Goal: Information Seeking & Learning: Learn about a topic

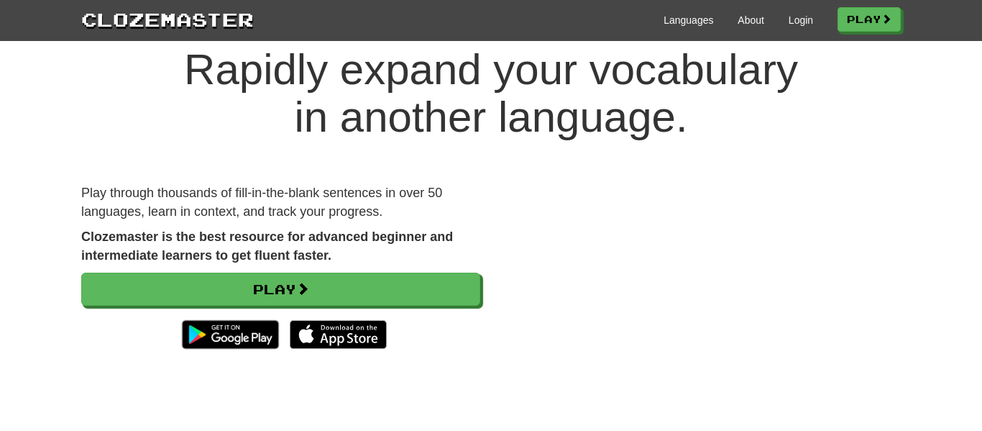
scroll to position [42, 0]
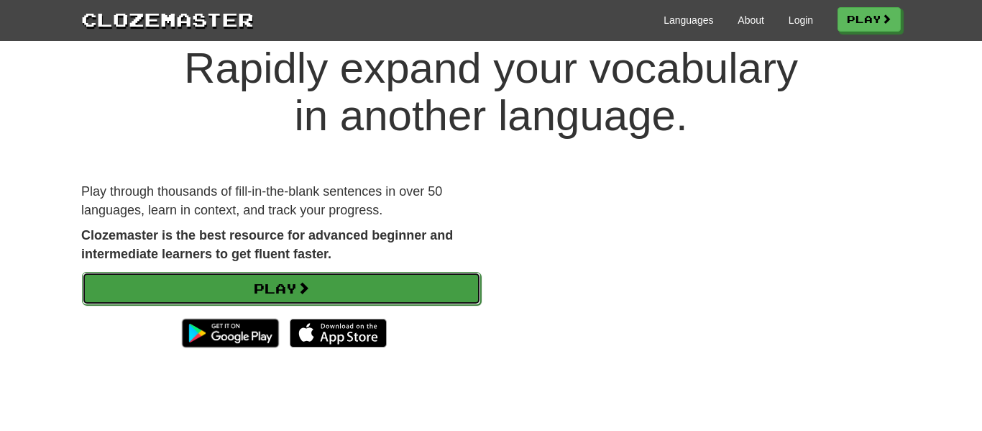
click at [345, 280] on link "Play" at bounding box center [281, 288] width 399 height 33
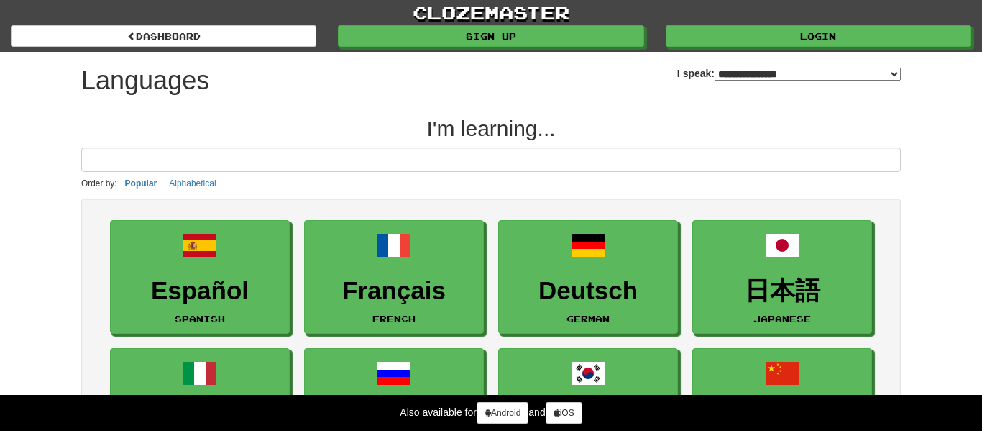
select select "*******"
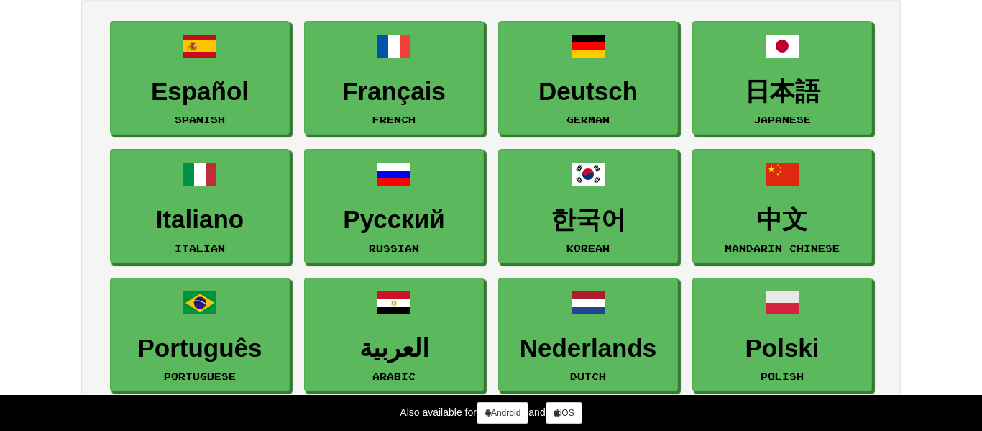
scroll to position [203, 0]
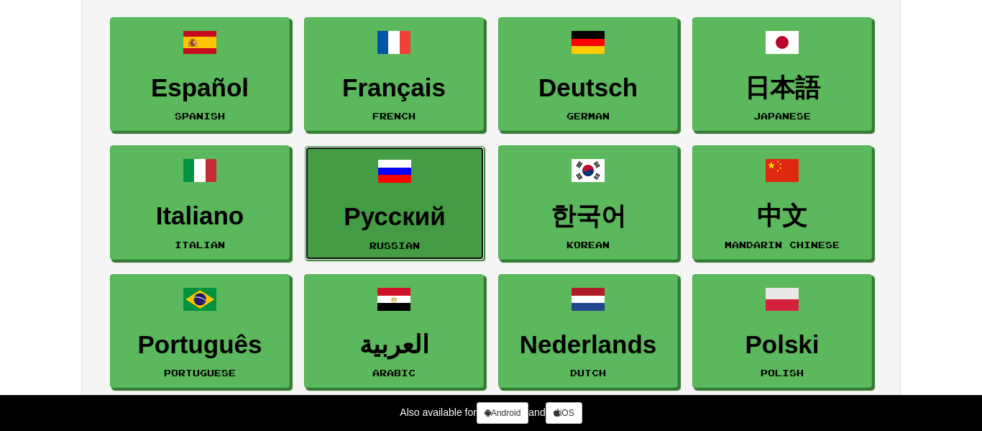
click at [407, 226] on h3 "Русский" at bounding box center [395, 217] width 164 height 28
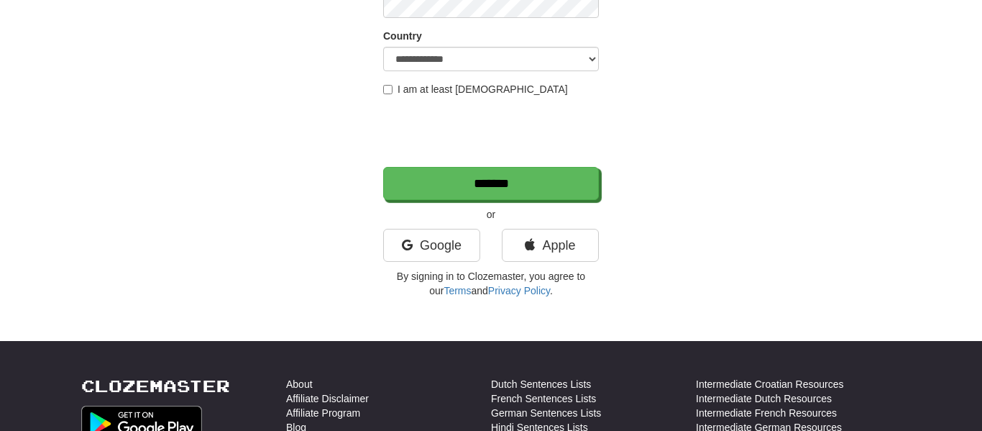
scroll to position [259, 0]
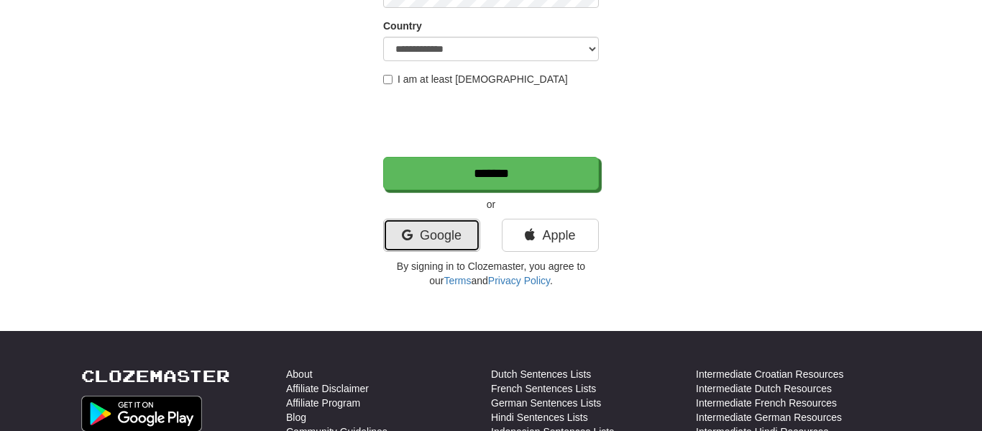
click at [456, 249] on link "Google" at bounding box center [431, 235] width 97 height 33
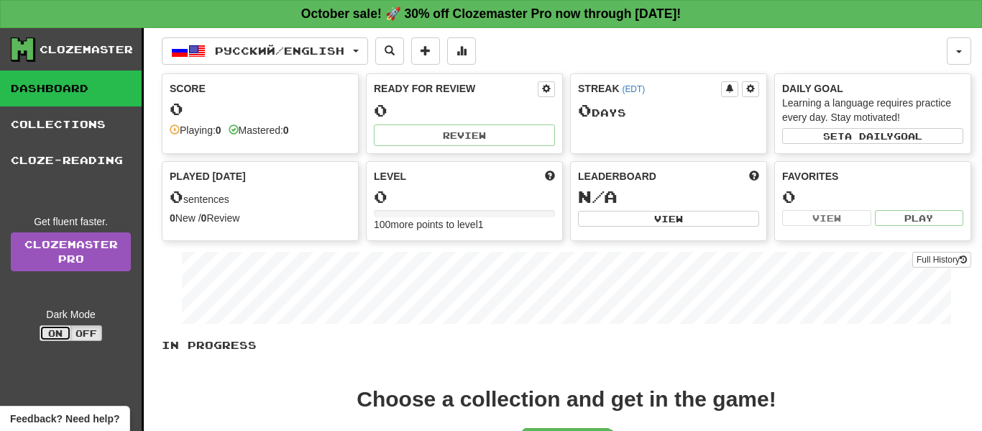
click at [50, 334] on button "On" at bounding box center [56, 333] width 32 height 16
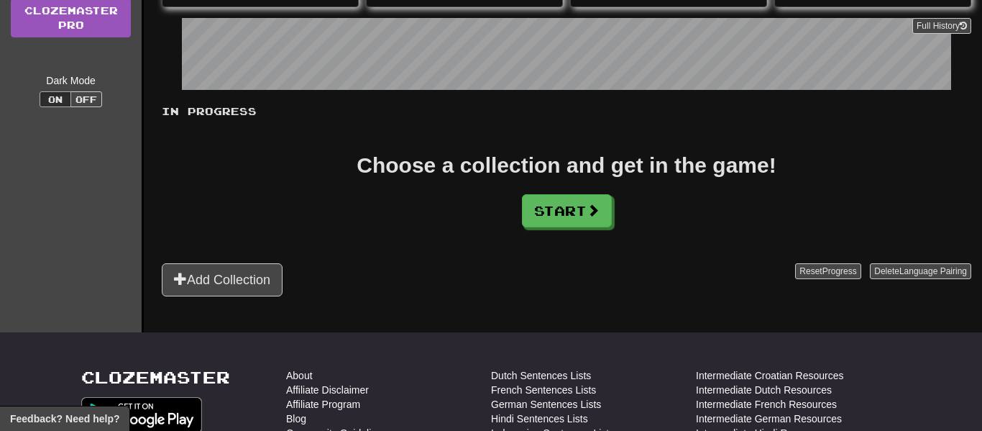
scroll to position [249, 0]
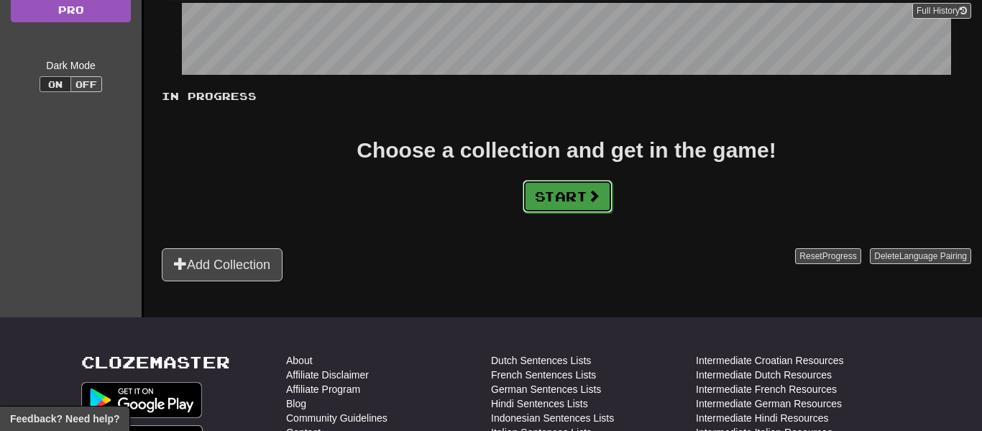
click at [610, 181] on button "Start" at bounding box center [568, 196] width 90 height 33
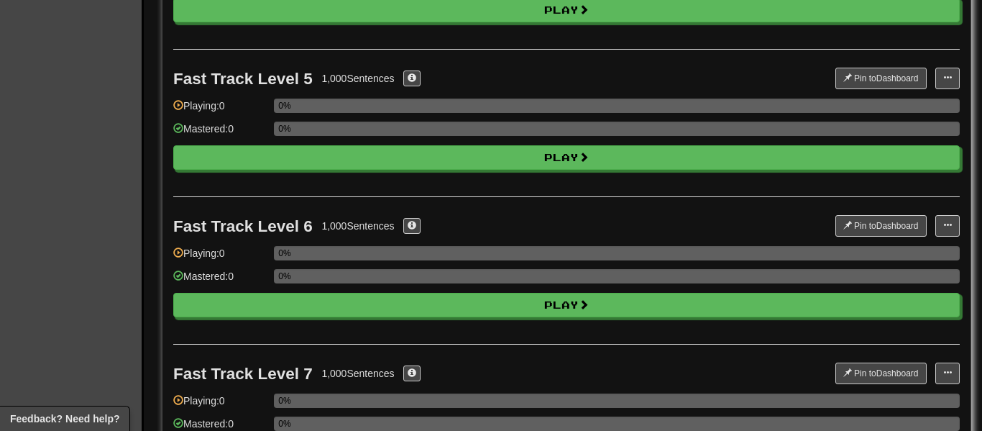
scroll to position [0, 0]
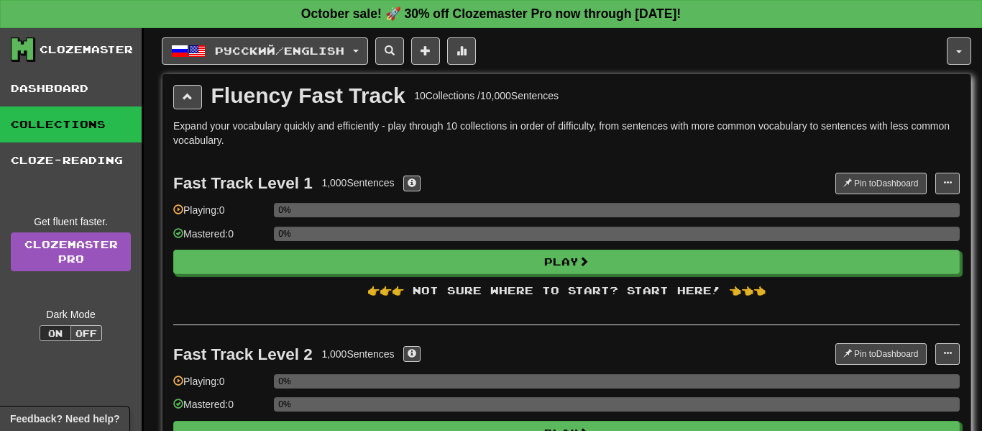
click at [467, 288] on div "👉👉👉 Not sure where to start? Start here! 👈👈👈" at bounding box center [566, 290] width 786 height 14
click at [533, 239] on div "0%" at bounding box center [617, 233] width 686 height 14
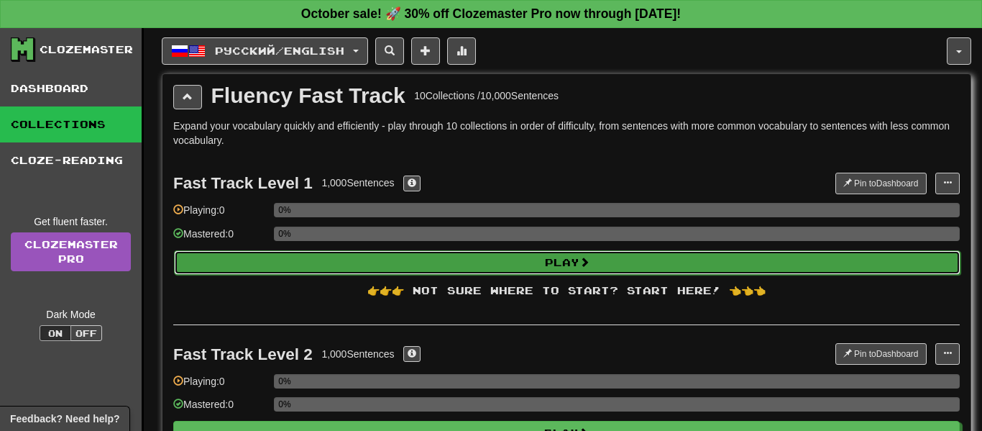
click at [548, 259] on button "Play" at bounding box center [567, 262] width 786 height 24
select select "**"
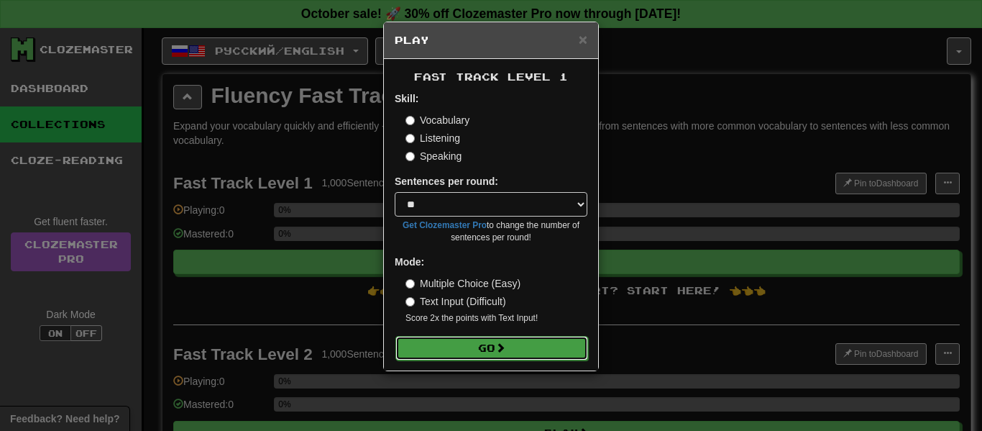
click at [492, 350] on button "Go" at bounding box center [491, 348] width 193 height 24
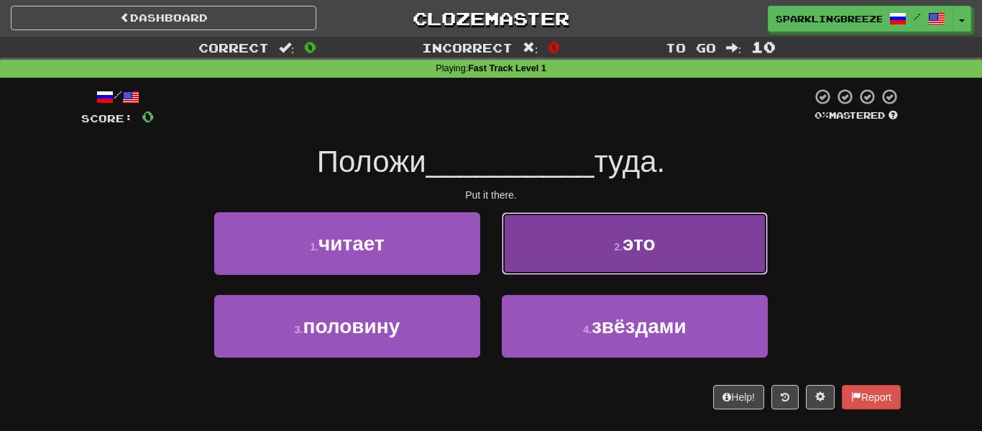
click at [536, 262] on button "2 . это" at bounding box center [635, 243] width 266 height 63
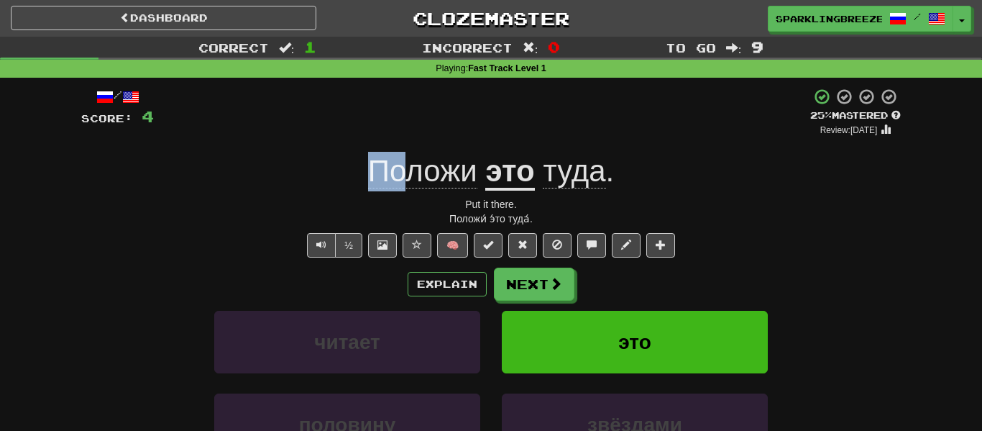
drag, startPoint x: 339, startPoint y: 156, endPoint x: 405, endPoint y: 185, distance: 71.5
click at [405, 185] on div "Положи это туда ." at bounding box center [490, 172] width 819 height 40
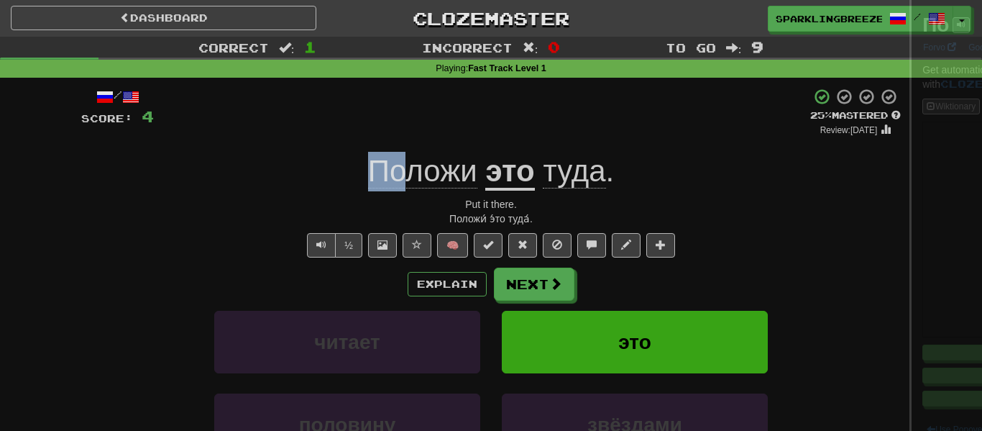
click at [405, 185] on div at bounding box center [491, 215] width 982 height 431
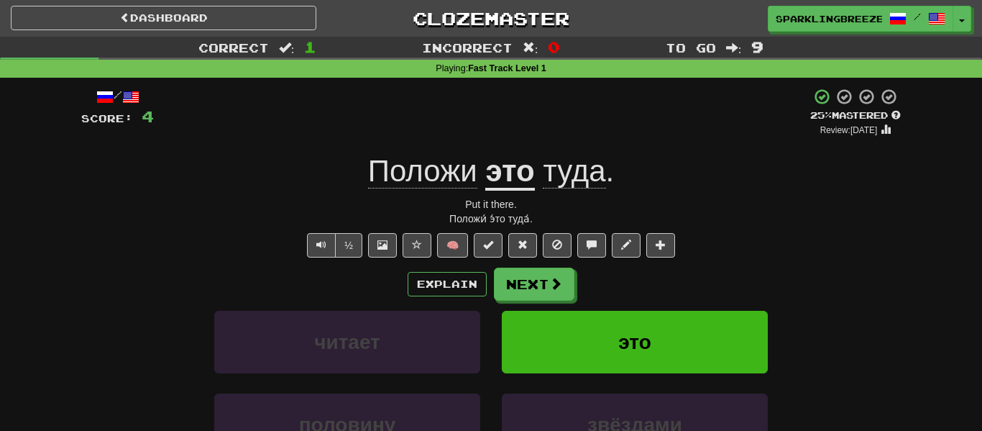
click at [436, 200] on div "Put it there." at bounding box center [490, 204] width 819 height 14
click at [364, 166] on div "Положи это туда ." at bounding box center [490, 172] width 819 height 40
click at [401, 170] on span "Положи" at bounding box center [422, 171] width 109 height 35
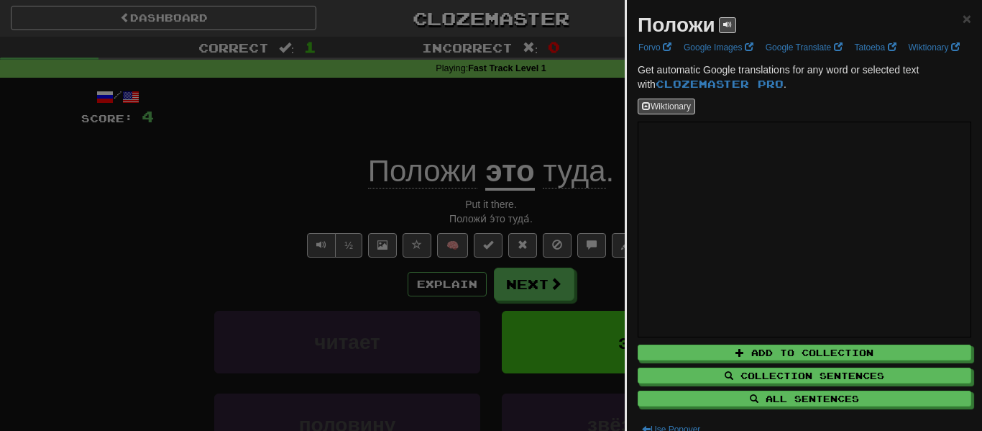
click at [520, 132] on div at bounding box center [491, 215] width 982 height 431
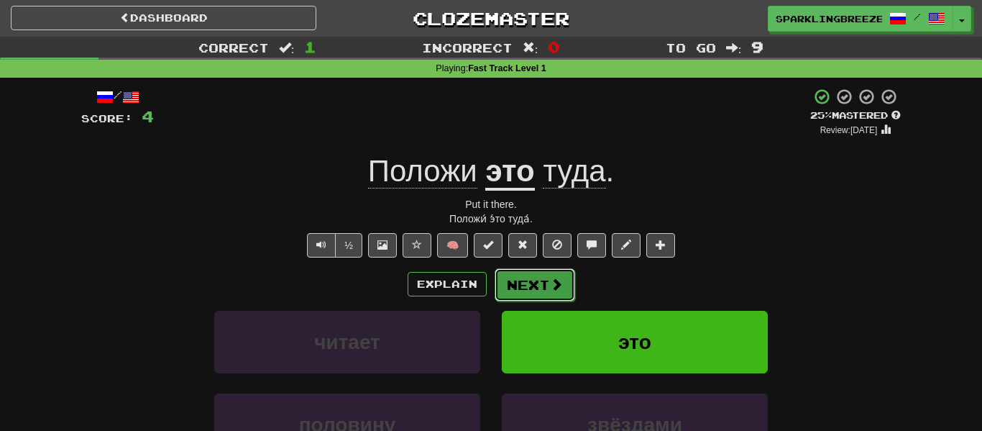
click at [551, 298] on button "Next" at bounding box center [535, 284] width 81 height 33
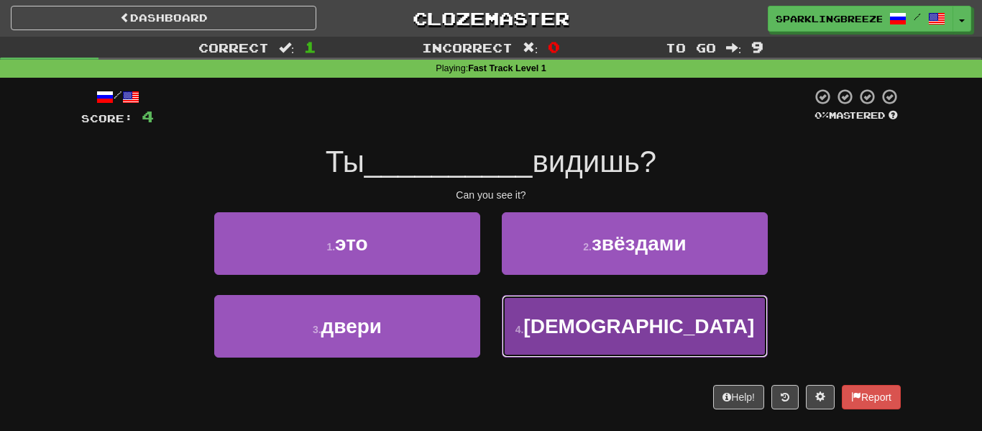
click at [577, 324] on button "4 . [DEMOGRAPHIC_DATA]" at bounding box center [635, 326] width 266 height 63
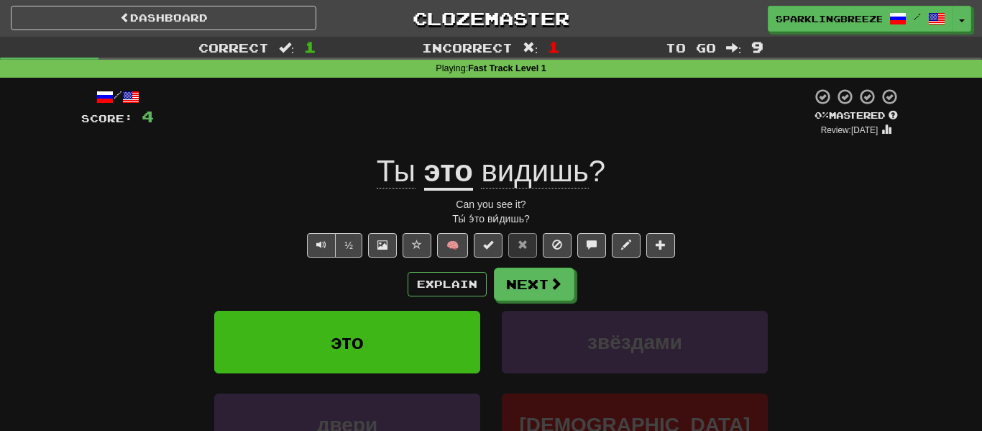
click at [582, 183] on span "видишь" at bounding box center [534, 171] width 107 height 35
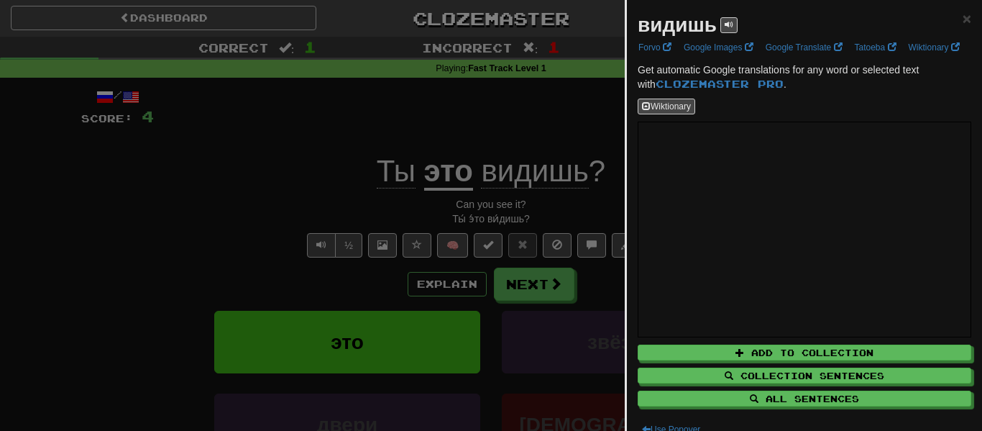
click at [599, 150] on div at bounding box center [491, 215] width 982 height 431
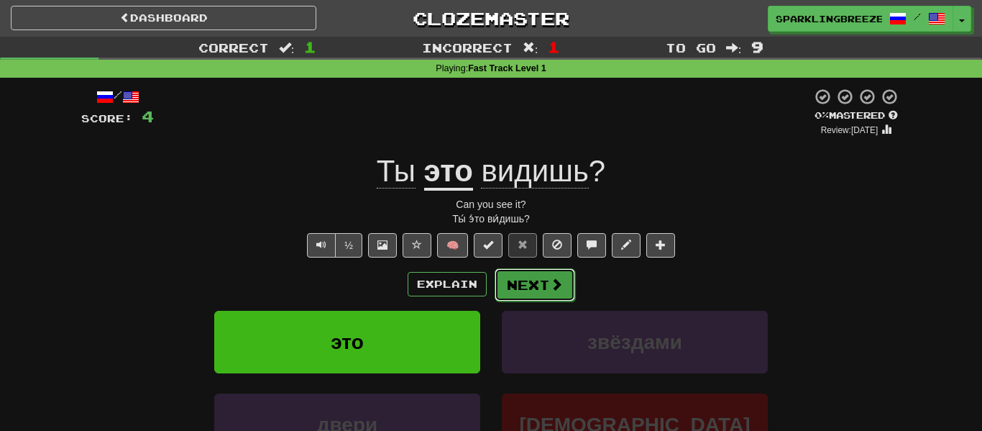
click at [561, 293] on button "Next" at bounding box center [535, 284] width 81 height 33
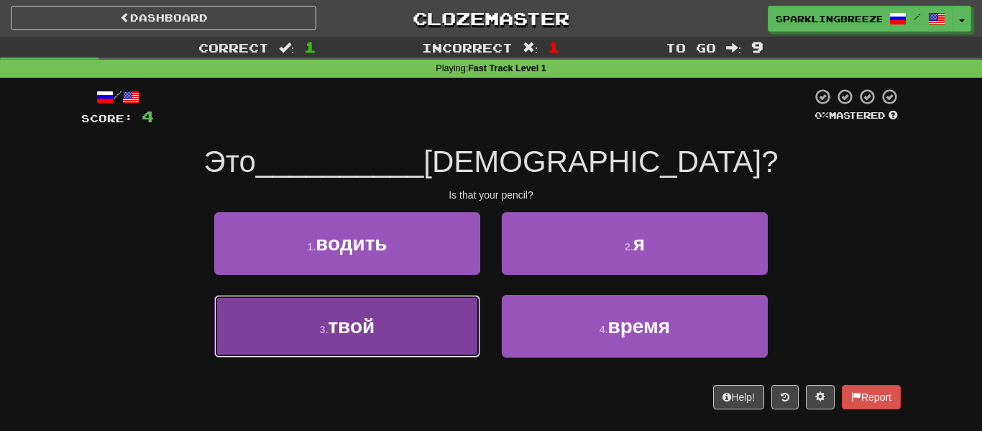
click at [431, 333] on button "3 . твой" at bounding box center [347, 326] width 266 height 63
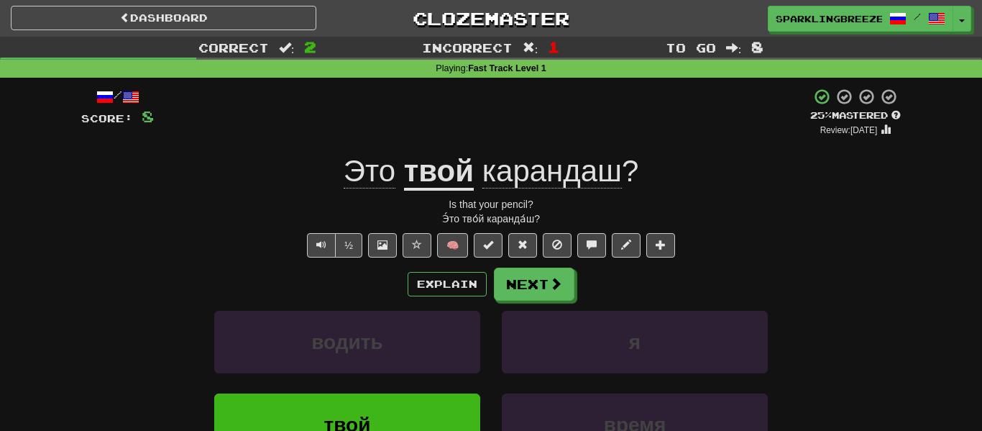
click at [533, 183] on span "карандаш" at bounding box center [551, 171] width 139 height 35
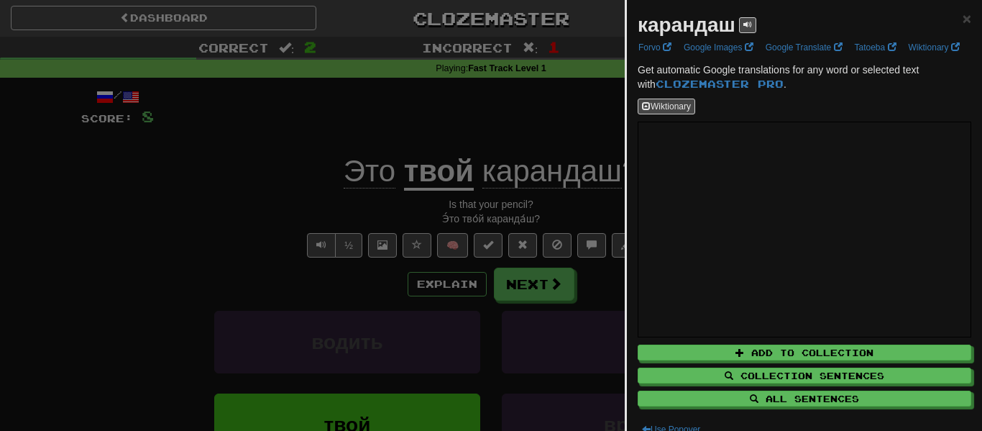
click at [539, 285] on div at bounding box center [491, 215] width 982 height 431
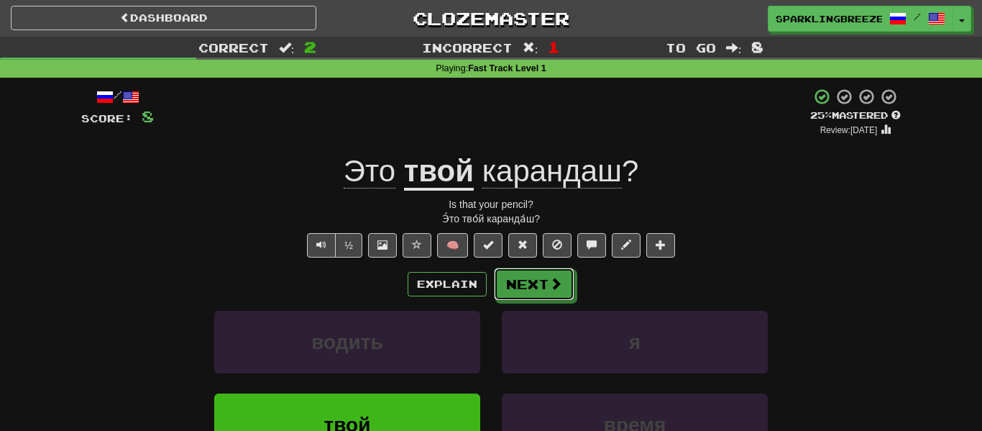
click at [539, 285] on button "Next" at bounding box center [534, 283] width 81 height 33
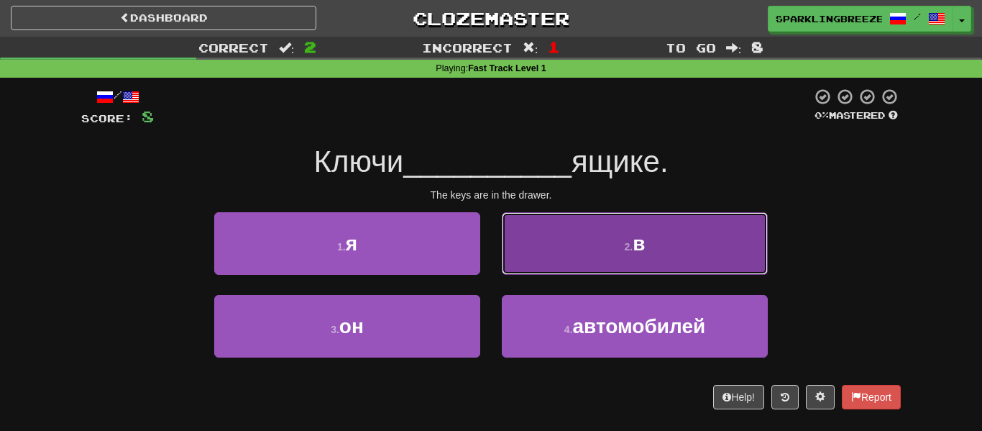
click at [522, 270] on button "2 . в" at bounding box center [635, 243] width 266 height 63
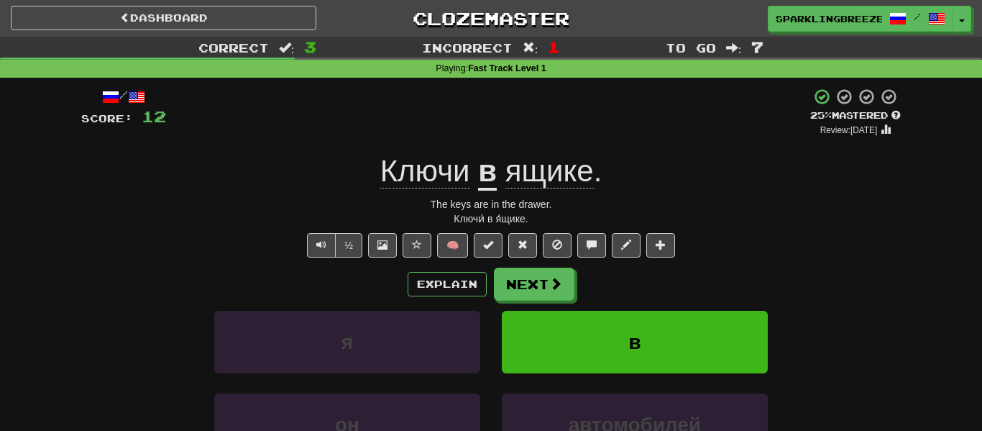
click at [556, 182] on span "ящике" at bounding box center [549, 171] width 88 height 35
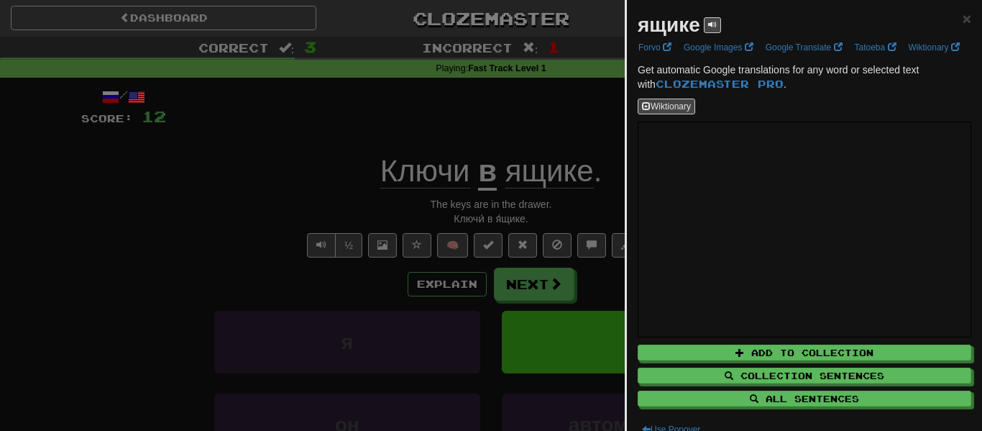
click at [574, 132] on div at bounding box center [491, 215] width 982 height 431
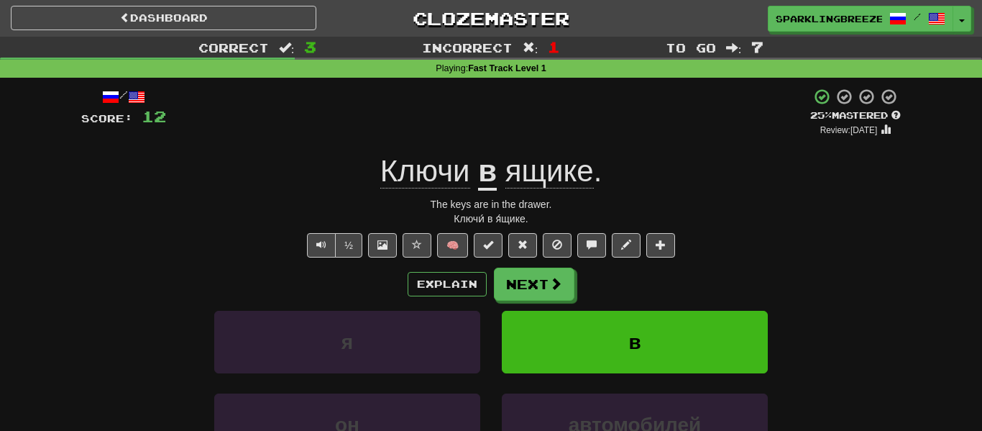
click at [454, 169] on span "Ключи" at bounding box center [425, 171] width 90 height 35
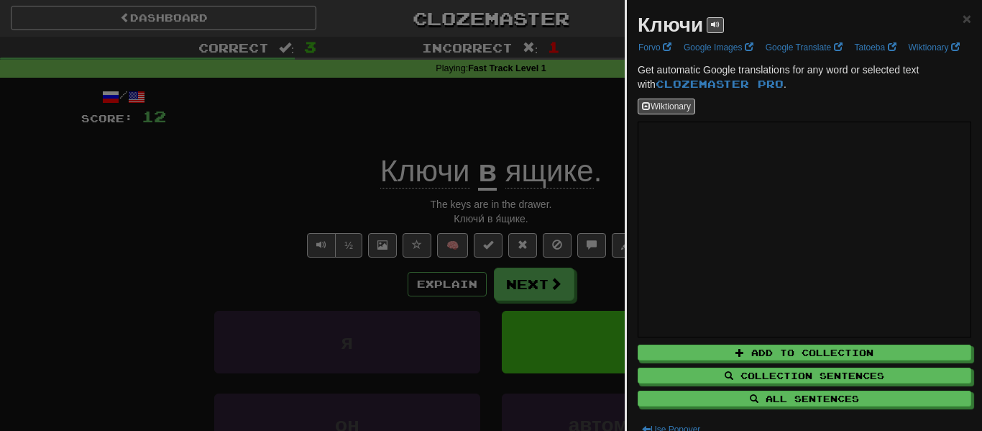
click at [528, 231] on div at bounding box center [491, 215] width 982 height 431
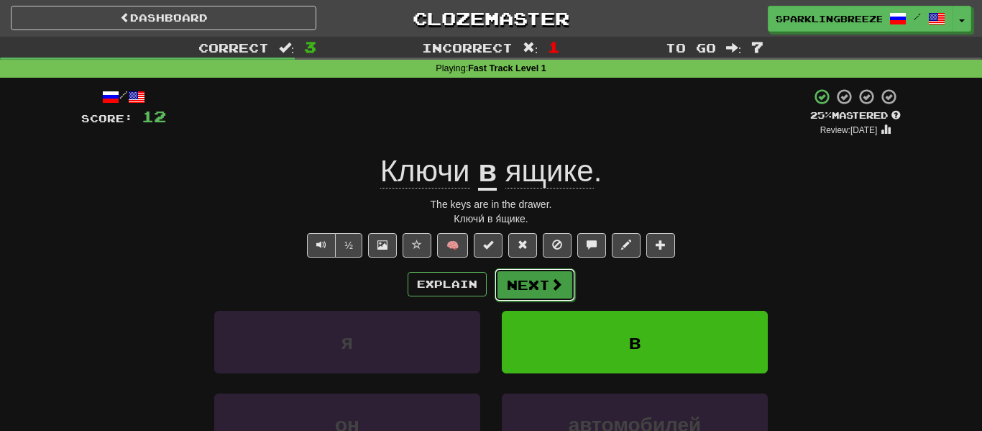
click at [533, 285] on button "Next" at bounding box center [535, 284] width 81 height 33
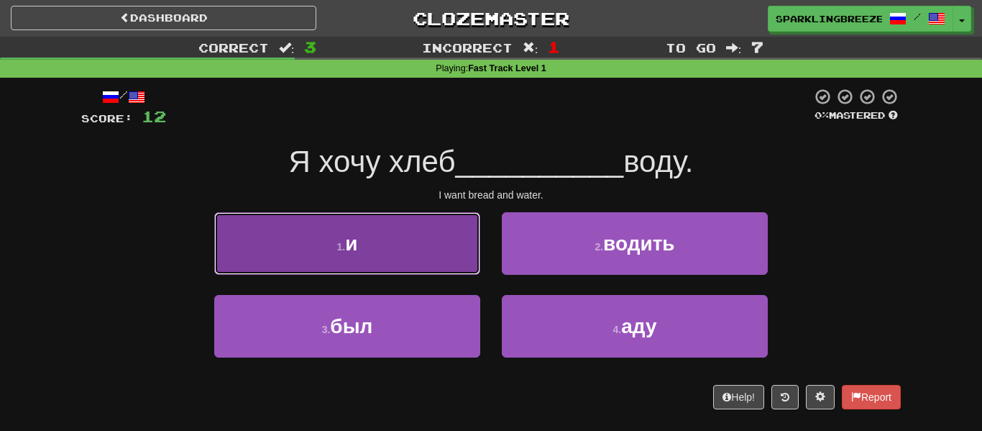
click at [434, 248] on button "1 . и" at bounding box center [347, 243] width 266 height 63
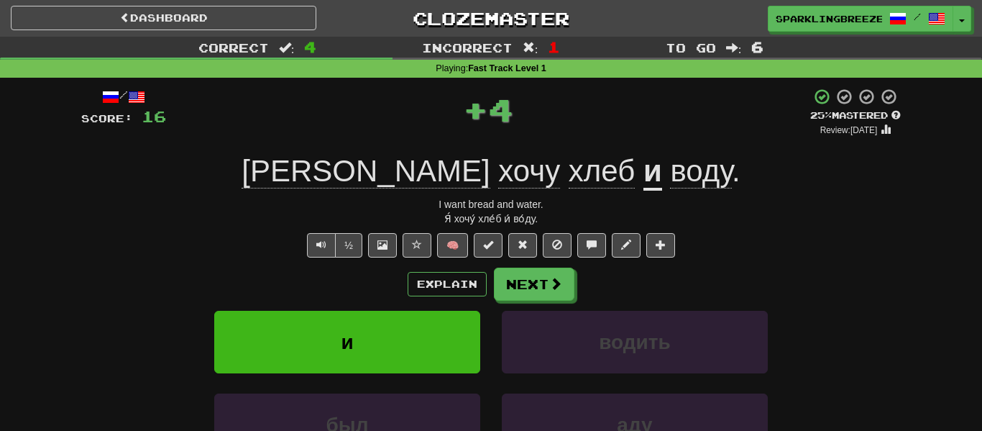
click at [670, 167] on span "воду" at bounding box center [701, 171] width 62 height 35
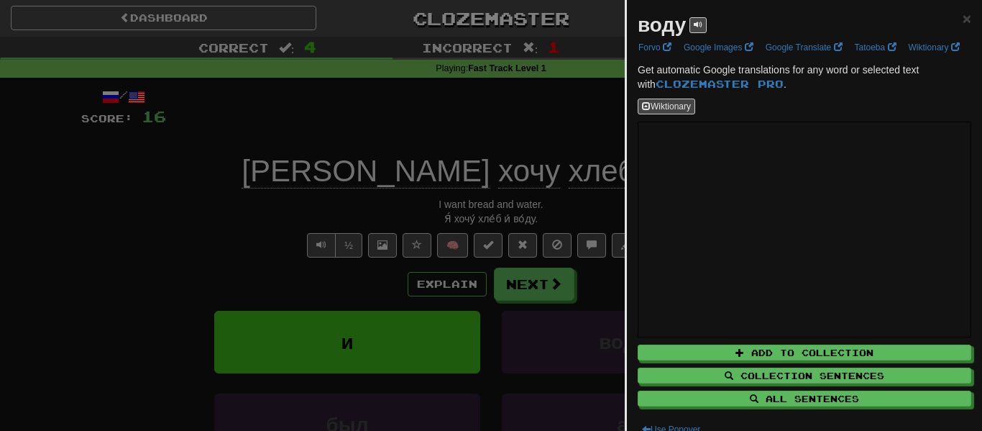
click at [507, 173] on div at bounding box center [491, 215] width 982 height 431
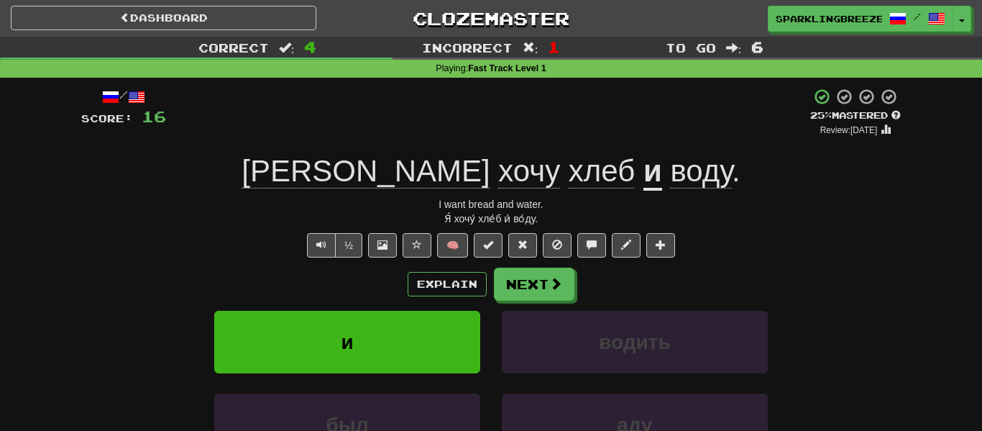
click at [453, 169] on span "Я хочу хлеб" at bounding box center [443, 171] width 402 height 35
click at [569, 174] on span "хлеб" at bounding box center [602, 171] width 66 height 35
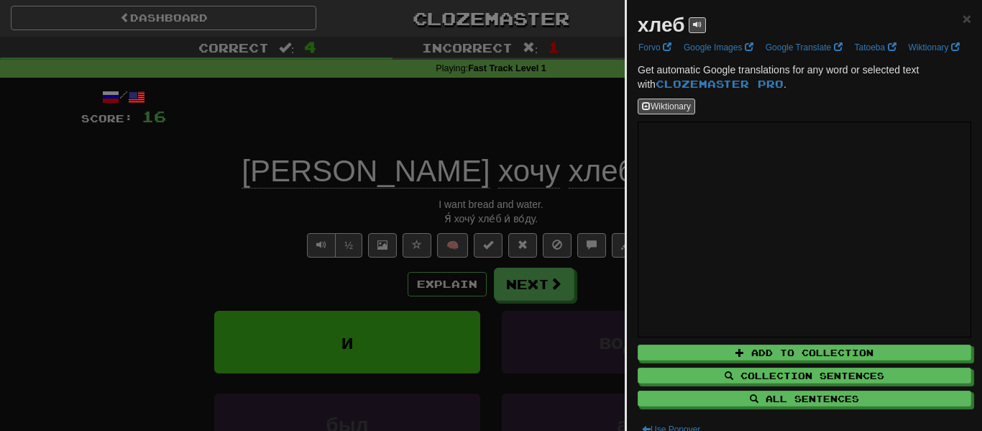
click at [556, 185] on div at bounding box center [491, 215] width 982 height 431
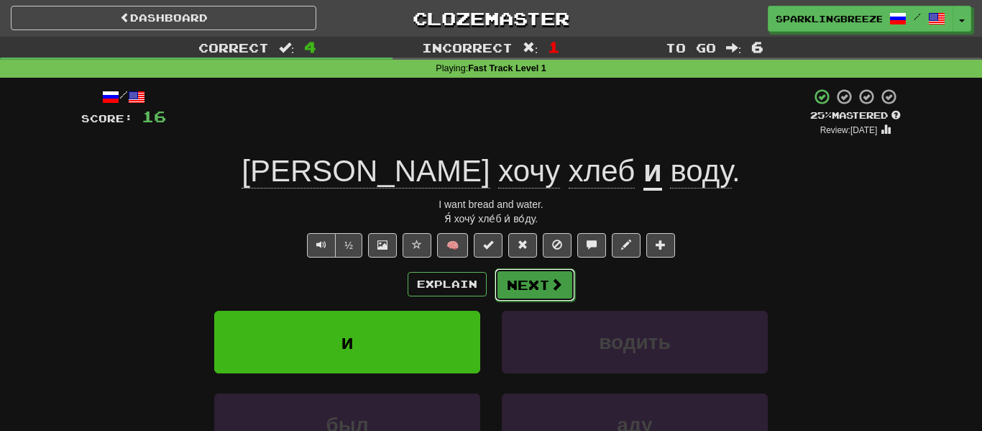
click at [525, 291] on button "Next" at bounding box center [535, 284] width 81 height 33
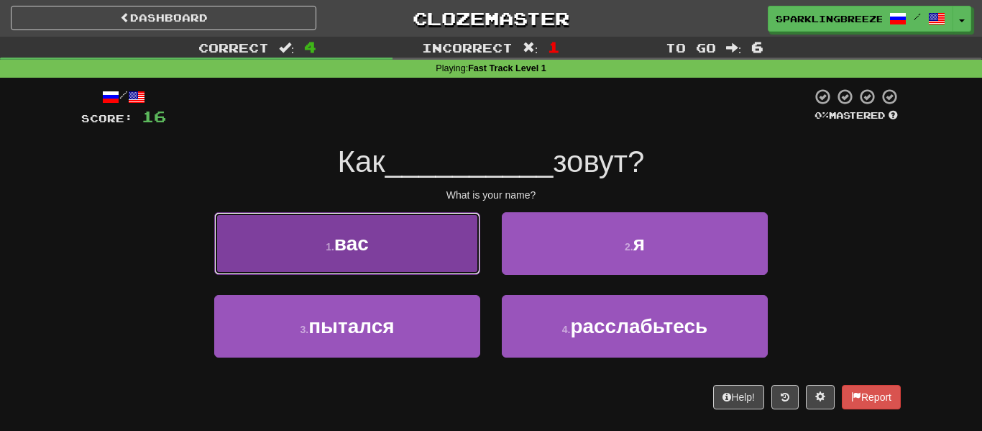
click at [400, 261] on button "1 . вас" at bounding box center [347, 243] width 266 height 63
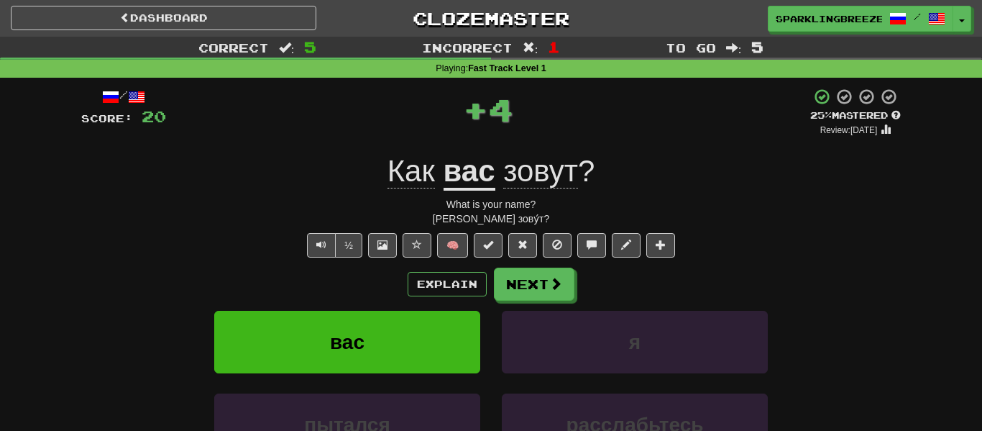
click at [475, 182] on u "вас" at bounding box center [470, 172] width 52 height 37
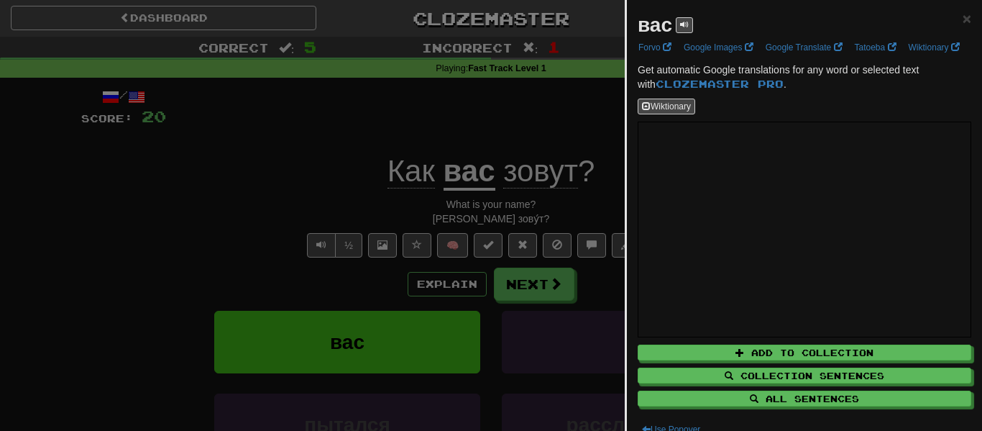
click at [380, 221] on div at bounding box center [491, 215] width 982 height 431
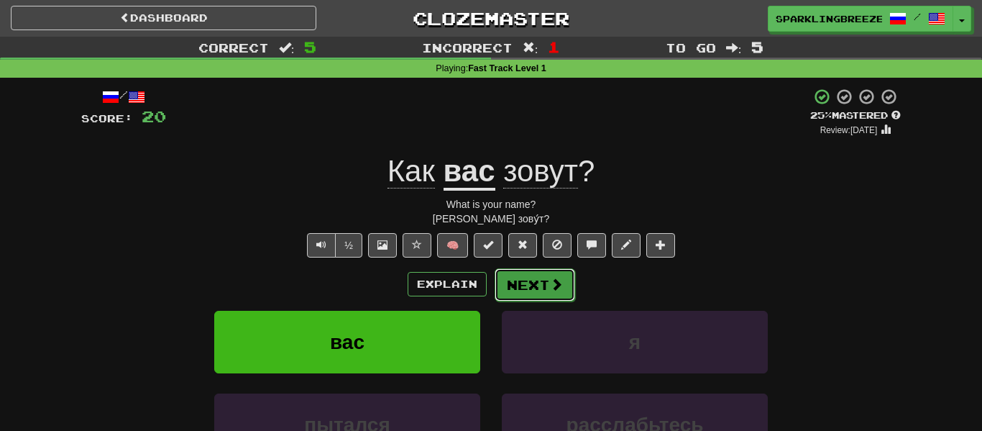
click at [502, 283] on button "Next" at bounding box center [535, 284] width 81 height 33
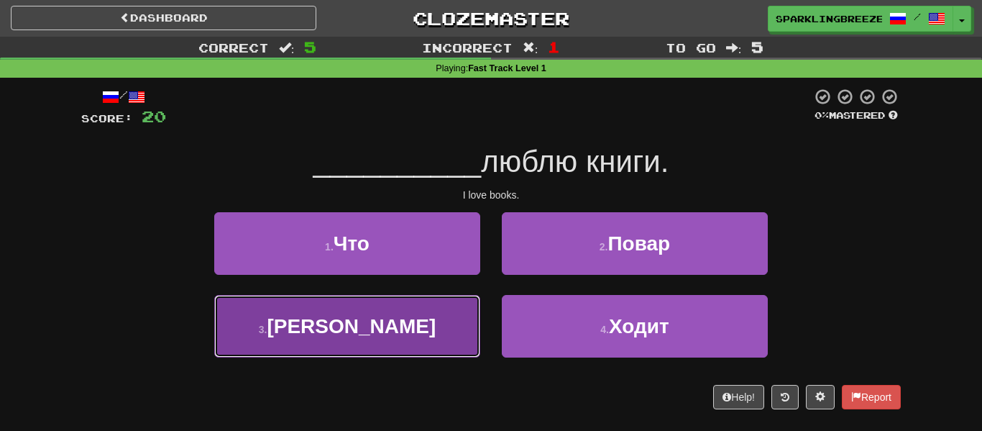
click at [428, 343] on button "3 . Я" at bounding box center [347, 326] width 266 height 63
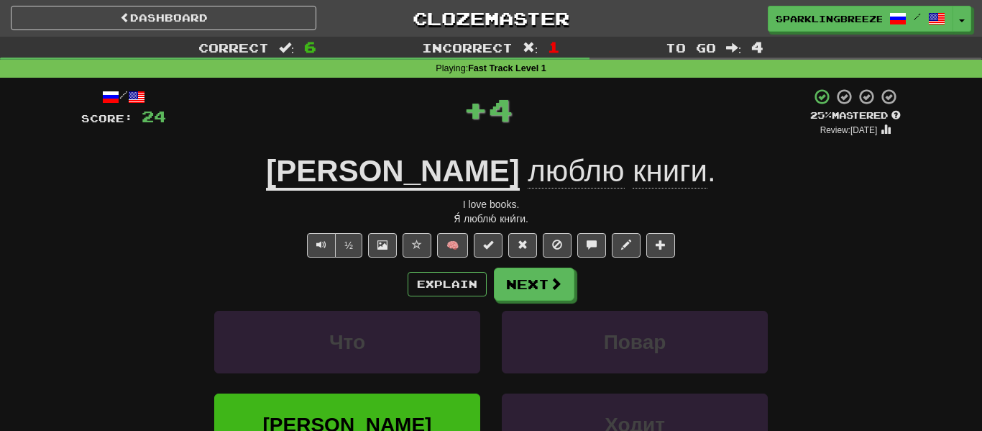
click at [528, 168] on span "люблю" at bounding box center [576, 171] width 96 height 35
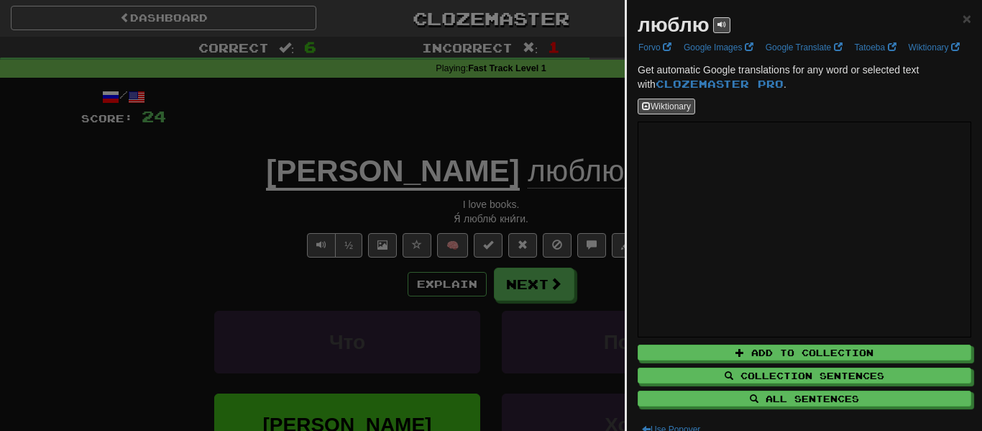
click at [456, 126] on div at bounding box center [491, 215] width 982 height 431
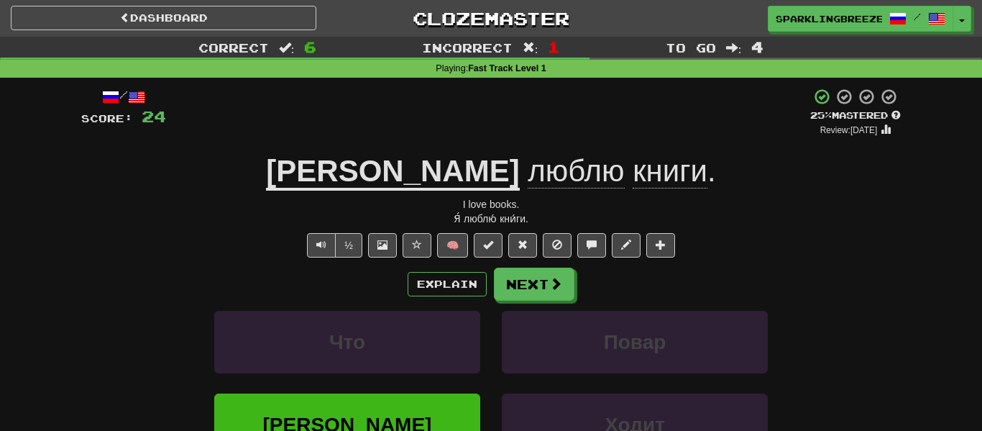
click at [633, 183] on span "книги" at bounding box center [670, 171] width 75 height 35
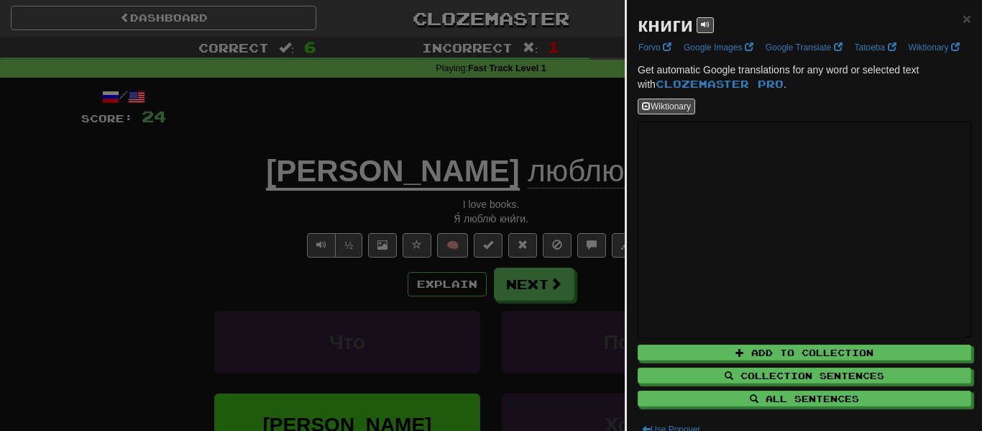
click at [553, 263] on div at bounding box center [491, 215] width 982 height 431
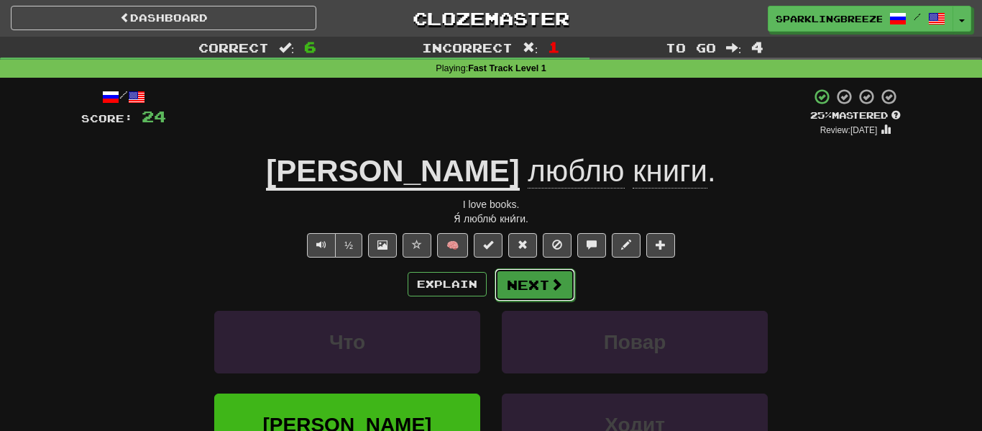
click at [549, 275] on button "Next" at bounding box center [535, 284] width 81 height 33
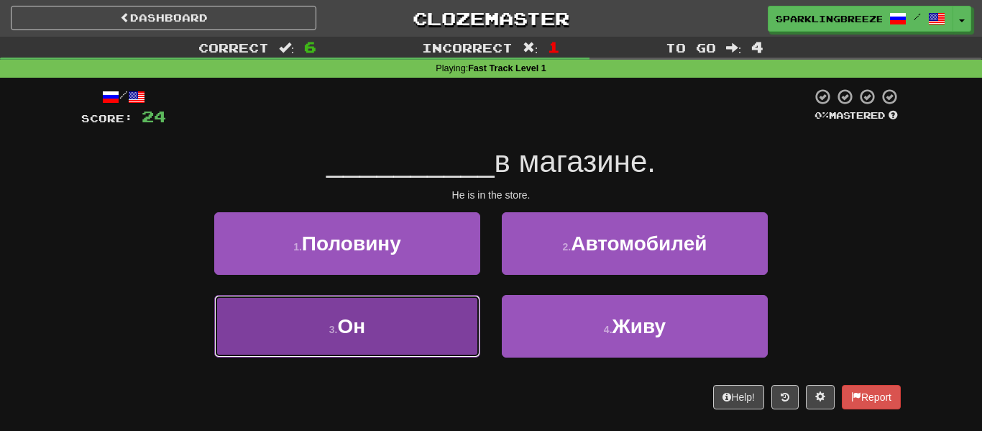
click at [459, 333] on button "3 . Он" at bounding box center [347, 326] width 266 height 63
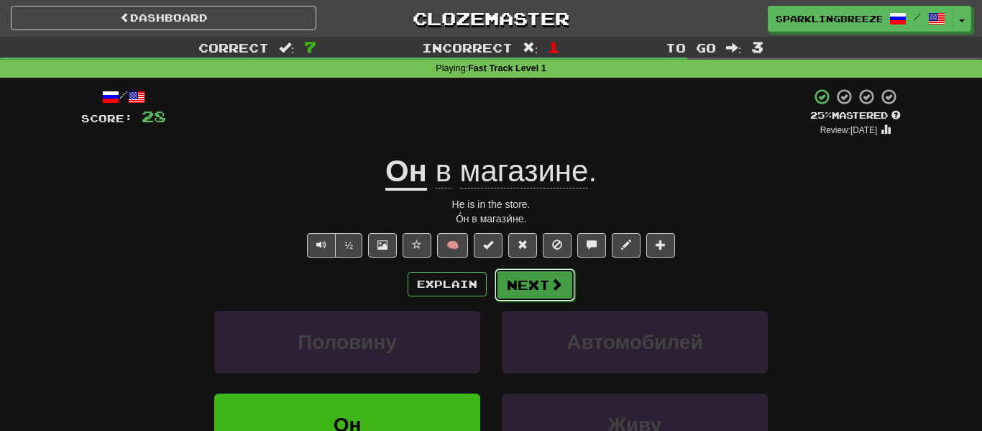
click at [528, 284] on button "Next" at bounding box center [535, 284] width 81 height 33
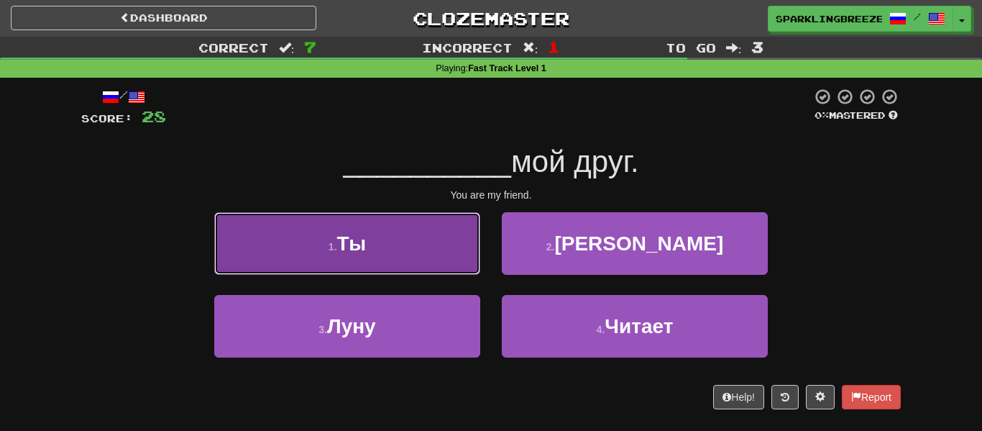
click at [465, 238] on button "1 . Ты" at bounding box center [347, 243] width 266 height 63
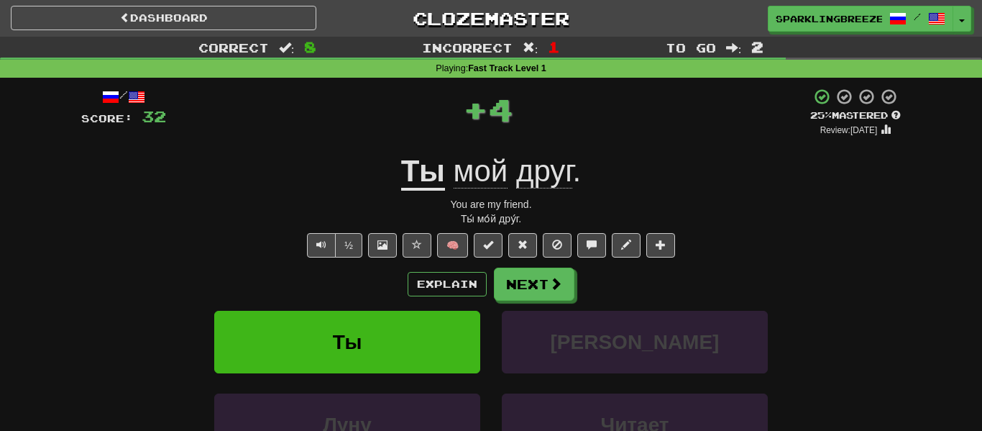
click at [535, 176] on span "друг" at bounding box center [544, 171] width 57 height 35
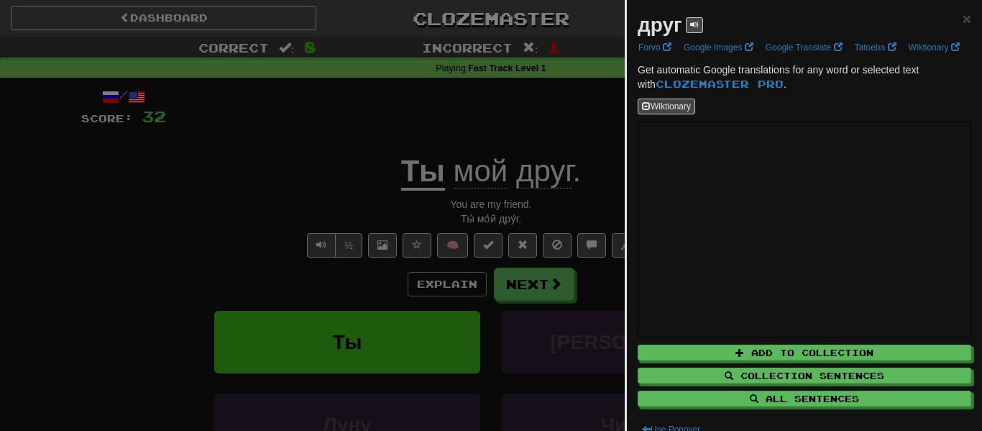
click at [568, 243] on div at bounding box center [491, 215] width 982 height 431
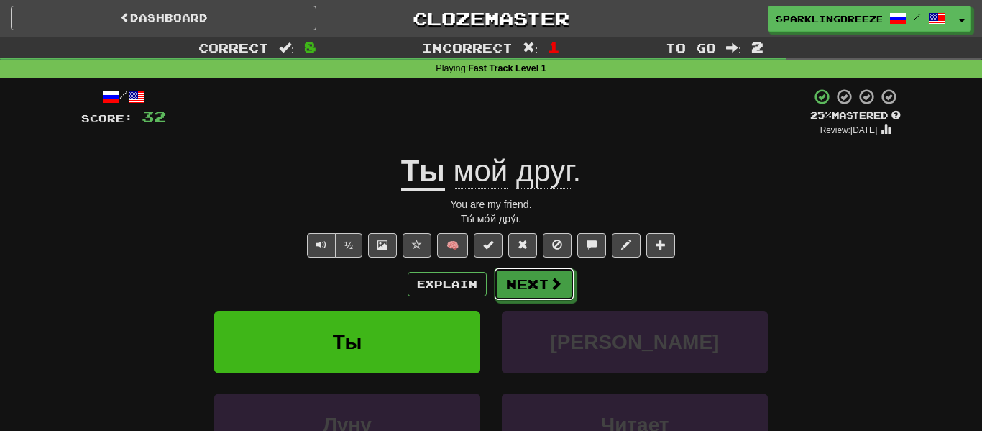
click at [548, 277] on button "Next" at bounding box center [534, 283] width 81 height 33
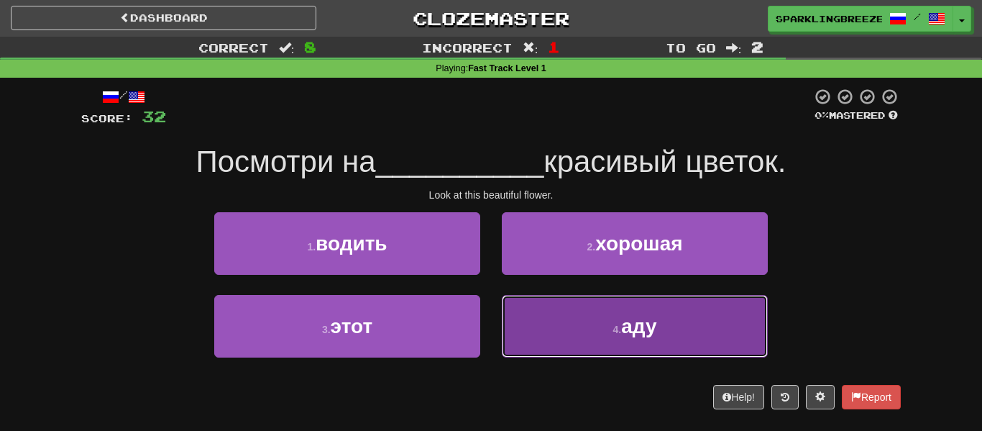
click at [511, 299] on button "4 . аду" at bounding box center [635, 326] width 266 height 63
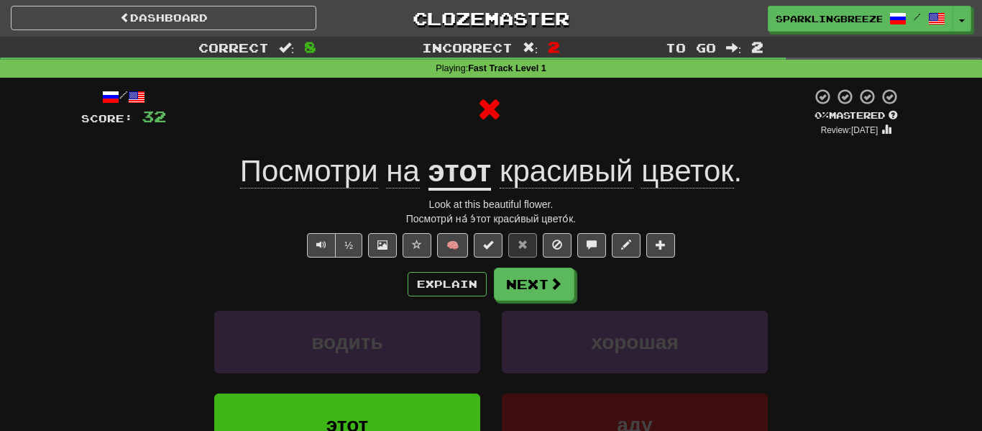
click at [477, 188] on u "этот" at bounding box center [459, 172] width 63 height 37
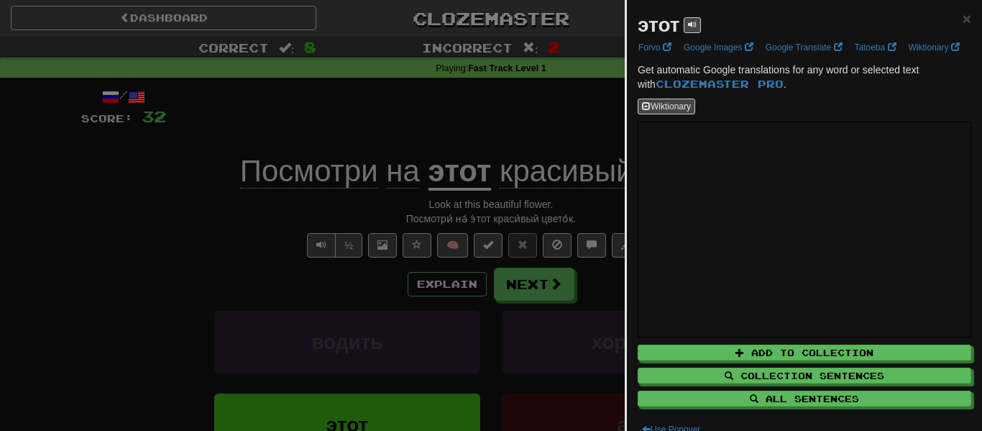
click at [541, 297] on div at bounding box center [491, 215] width 982 height 431
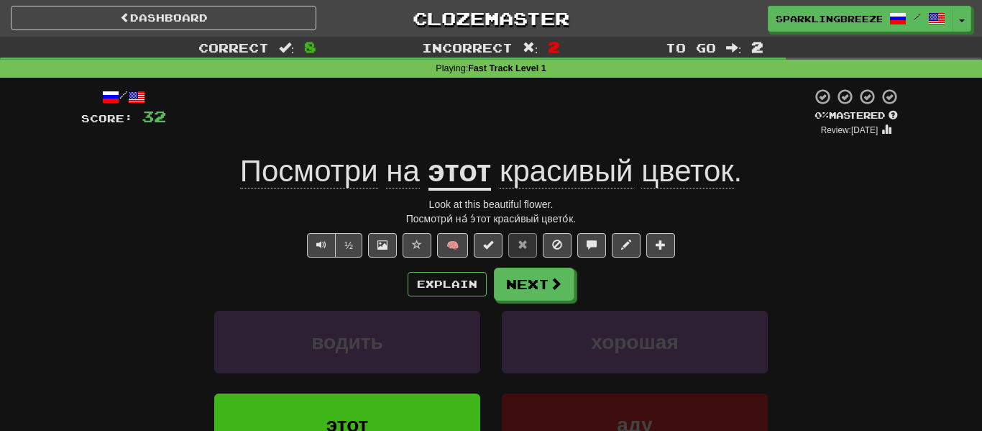
click at [398, 180] on span "на" at bounding box center [403, 171] width 34 height 35
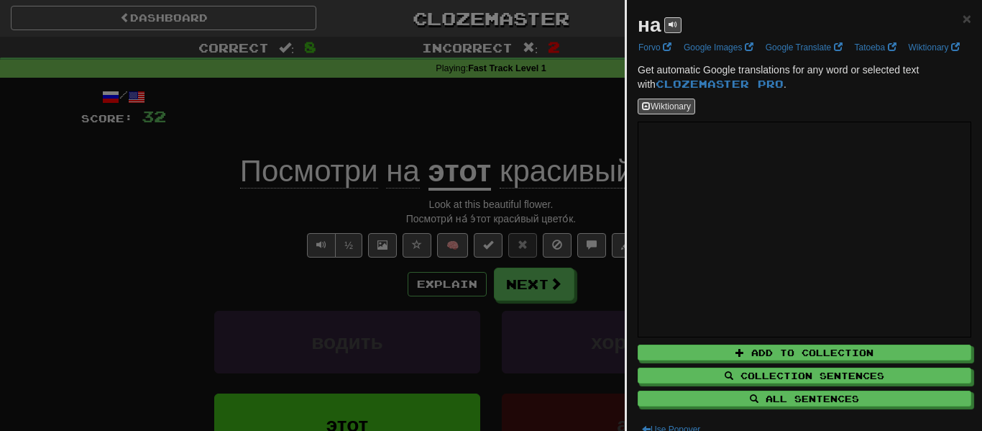
click at [596, 223] on div at bounding box center [491, 215] width 982 height 431
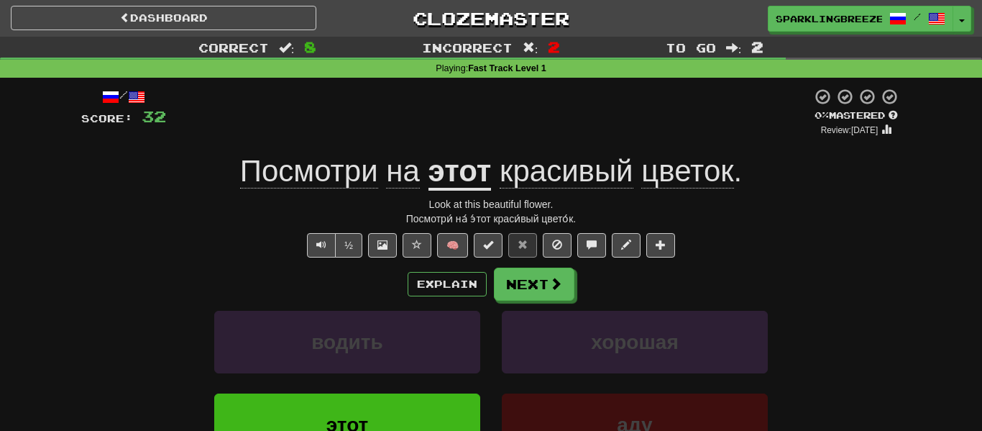
click at [537, 188] on span "красивый" at bounding box center [567, 171] width 134 height 35
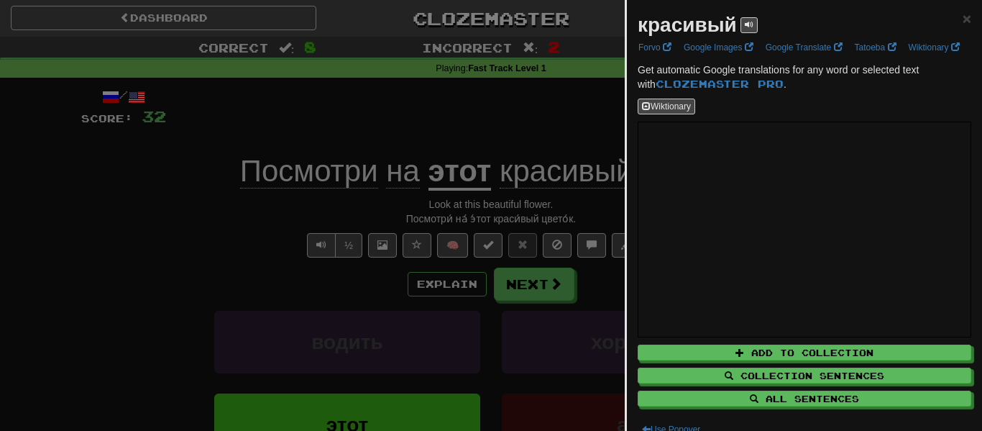
click at [552, 216] on div at bounding box center [491, 215] width 982 height 431
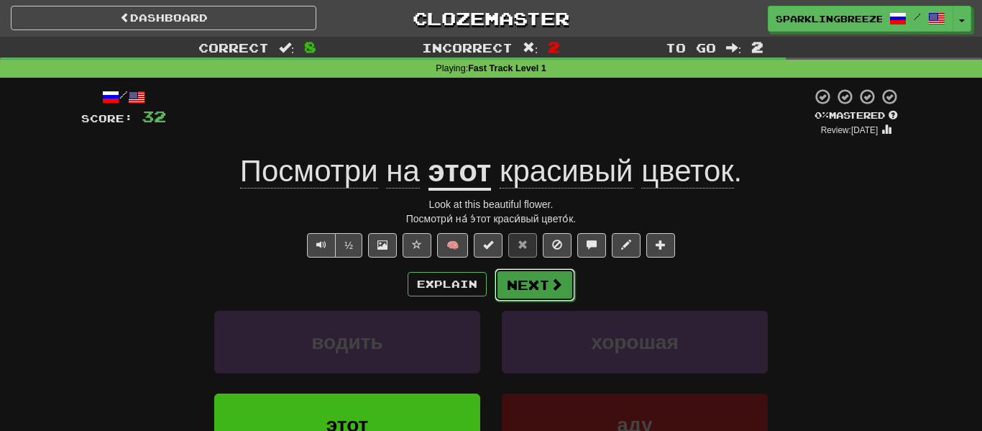
click at [527, 295] on button "Next" at bounding box center [535, 284] width 81 height 33
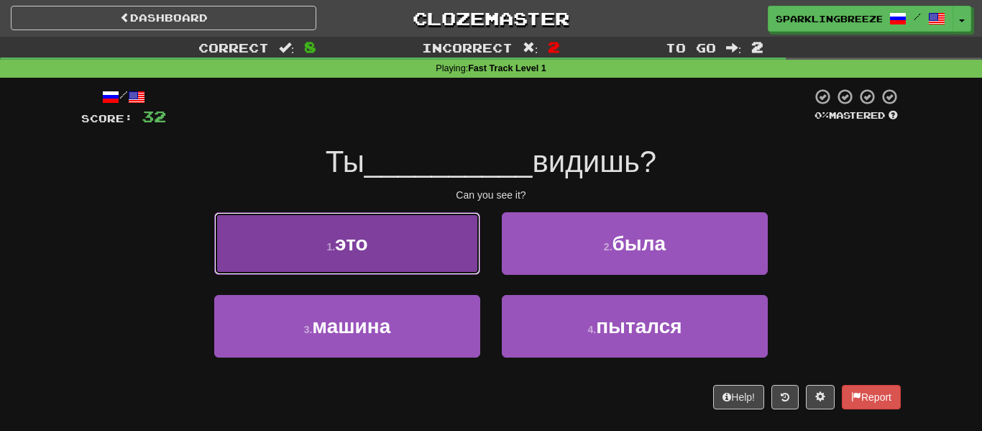
click at [474, 228] on button "1 . это" at bounding box center [347, 243] width 266 height 63
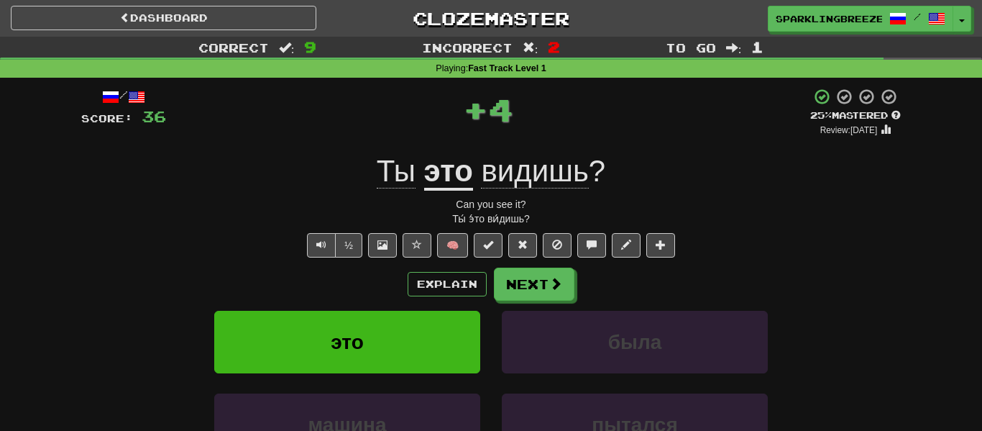
click at [534, 157] on span "видишь" at bounding box center [534, 171] width 107 height 35
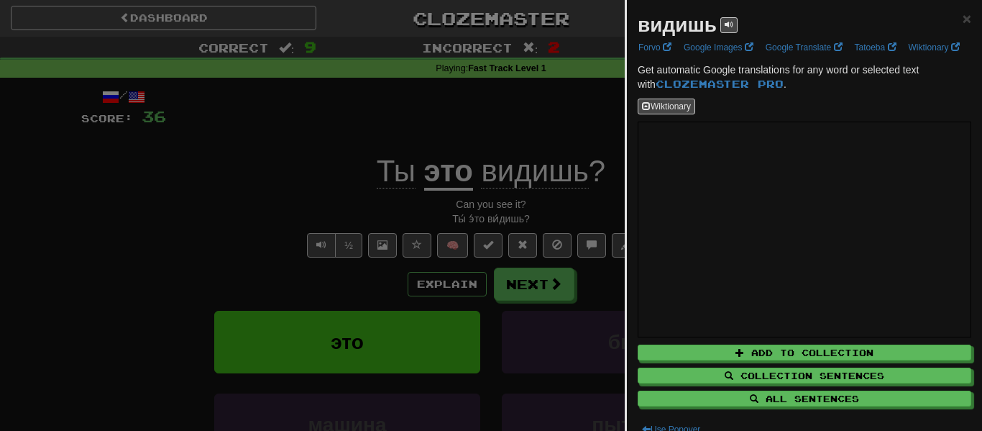
click at [525, 290] on div at bounding box center [491, 215] width 982 height 431
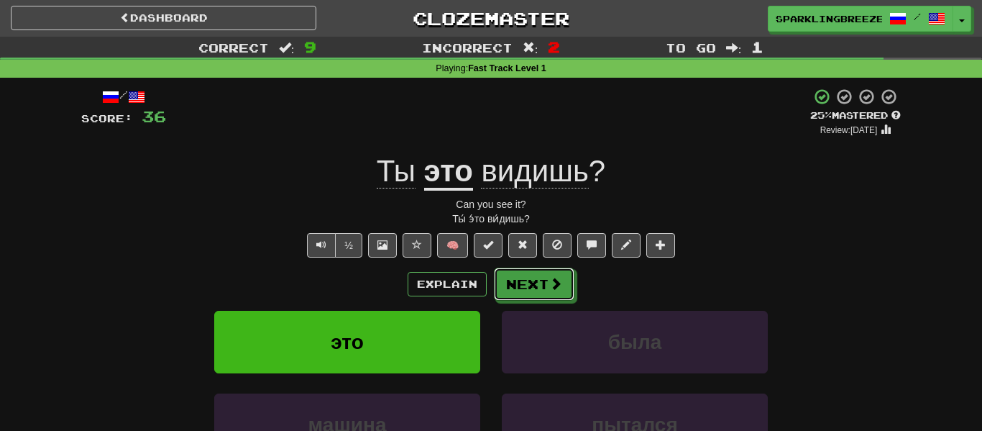
click at [519, 285] on button "Next" at bounding box center [534, 283] width 81 height 33
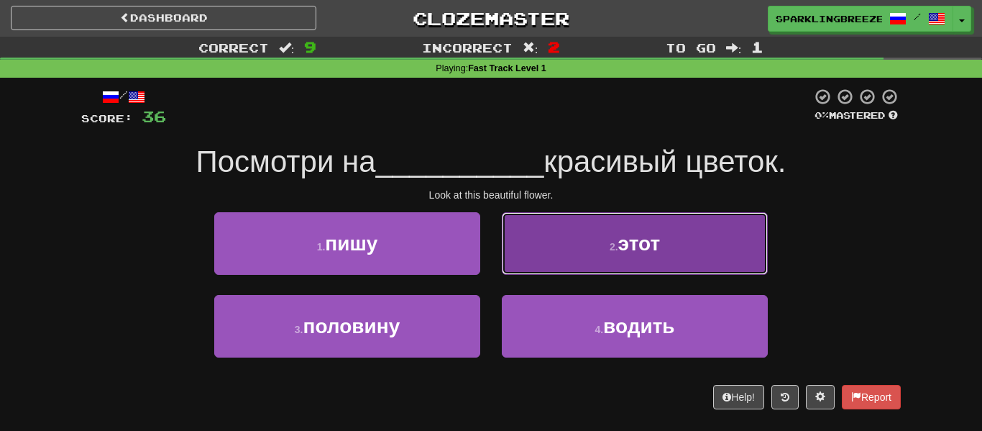
click at [551, 234] on button "2 . этот" at bounding box center [635, 243] width 266 height 63
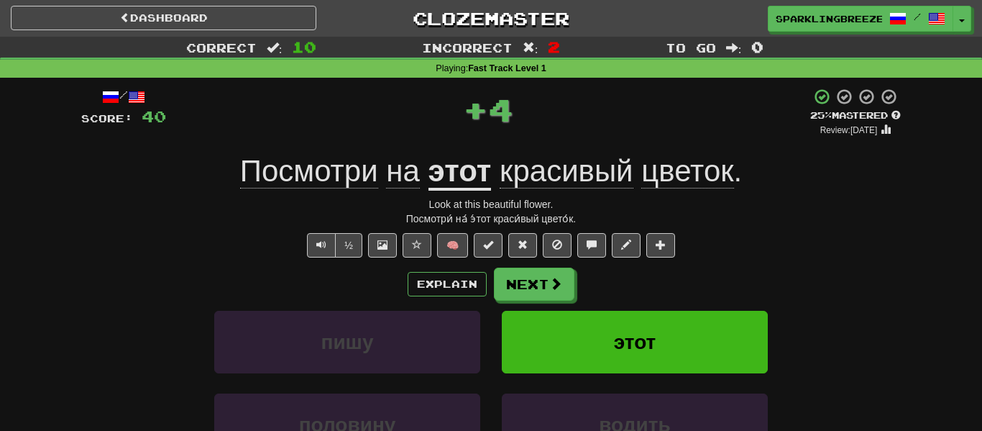
click at [706, 178] on span "цветок" at bounding box center [687, 171] width 92 height 35
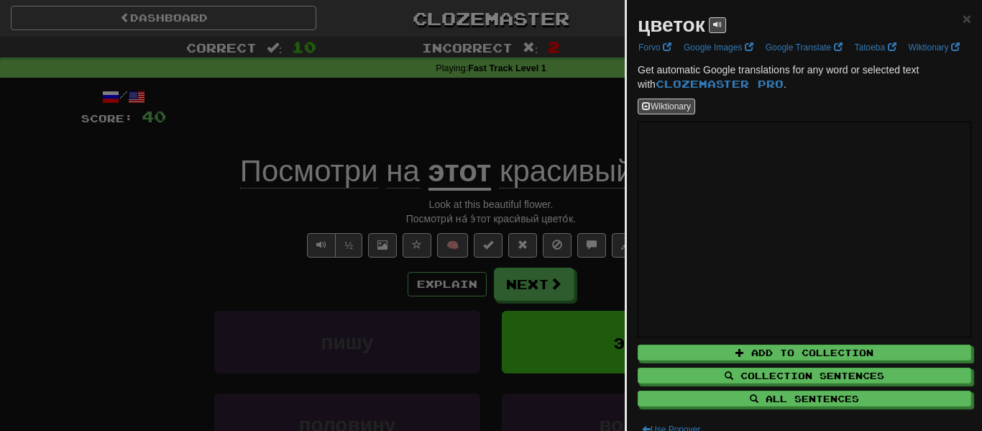
click at [544, 185] on div at bounding box center [491, 215] width 982 height 431
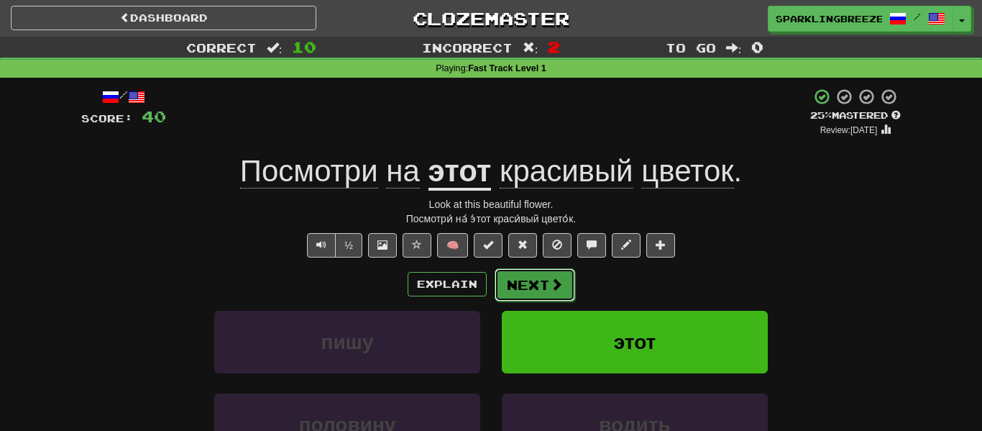
click at [540, 293] on button "Next" at bounding box center [535, 284] width 81 height 33
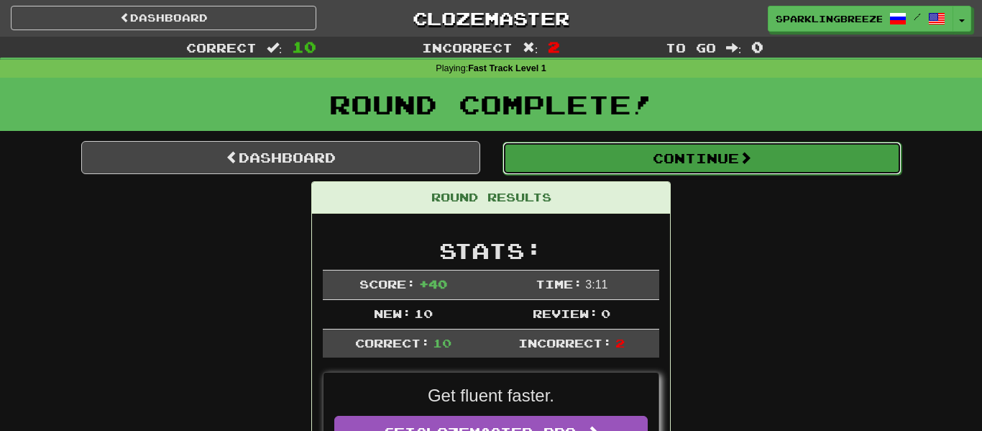
click at [538, 155] on button "Continue" at bounding box center [701, 158] width 399 height 33
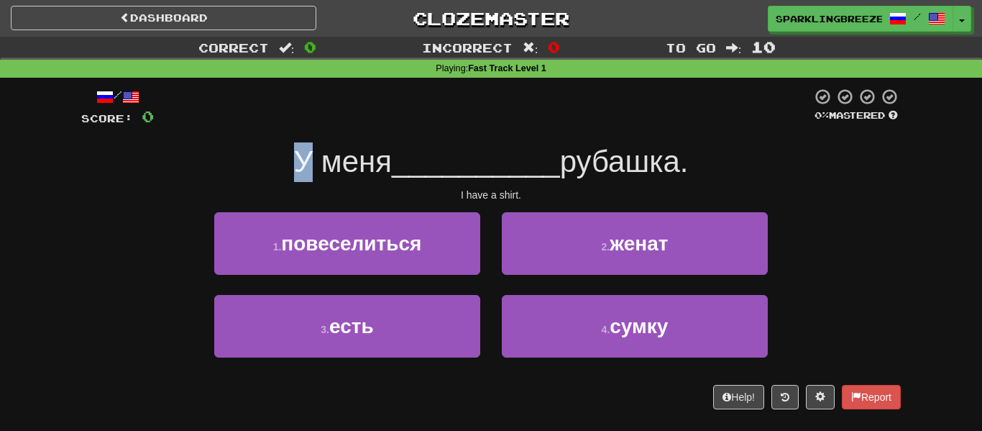
drag, startPoint x: 299, startPoint y: 166, endPoint x: 277, endPoint y: 167, distance: 21.6
click at [277, 167] on div "У меня __________ рубашка." at bounding box center [490, 162] width 819 height 40
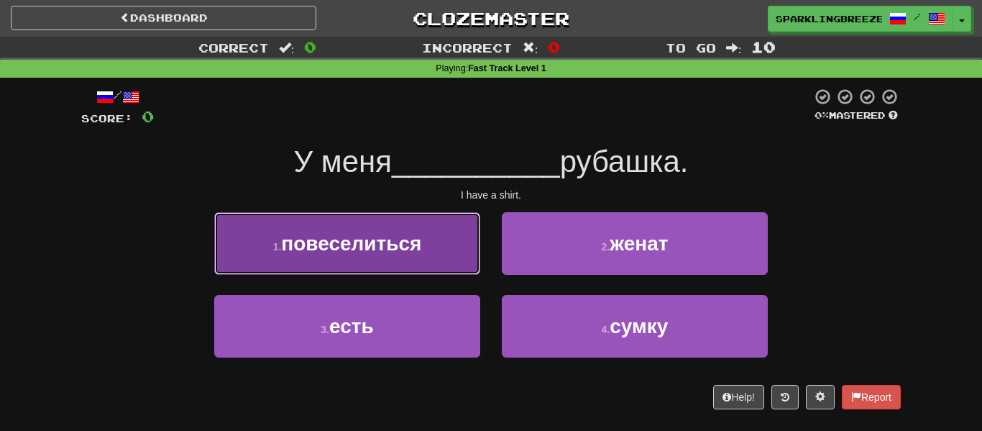
click at [427, 259] on button "1 . повеселиться" at bounding box center [347, 243] width 266 height 63
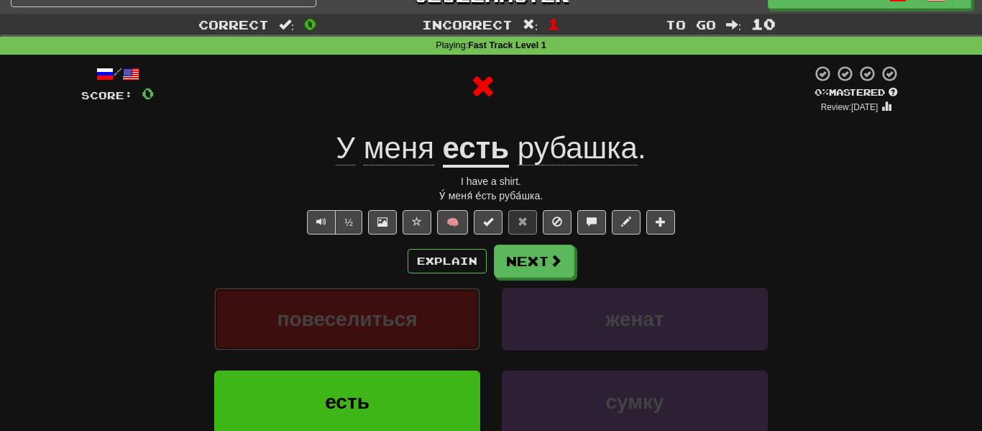
scroll to position [24, 0]
click at [537, 162] on span "рубашка" at bounding box center [578, 147] width 120 height 35
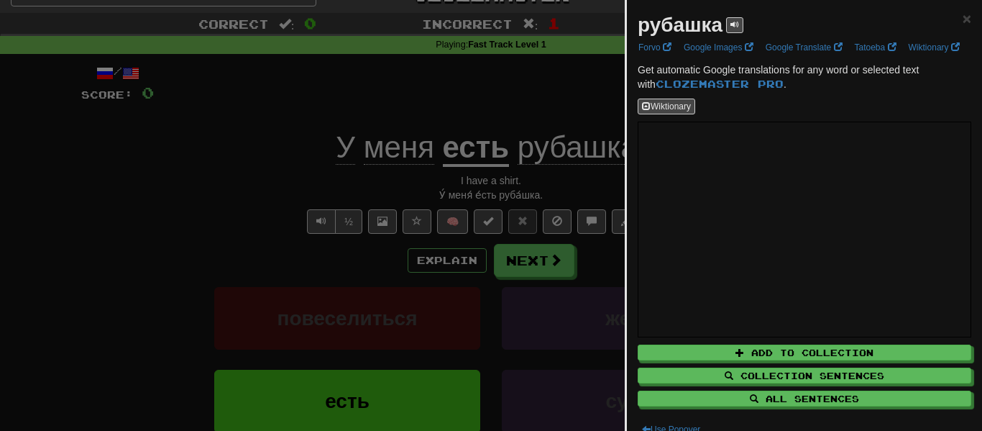
click at [621, 196] on div at bounding box center [491, 215] width 982 height 431
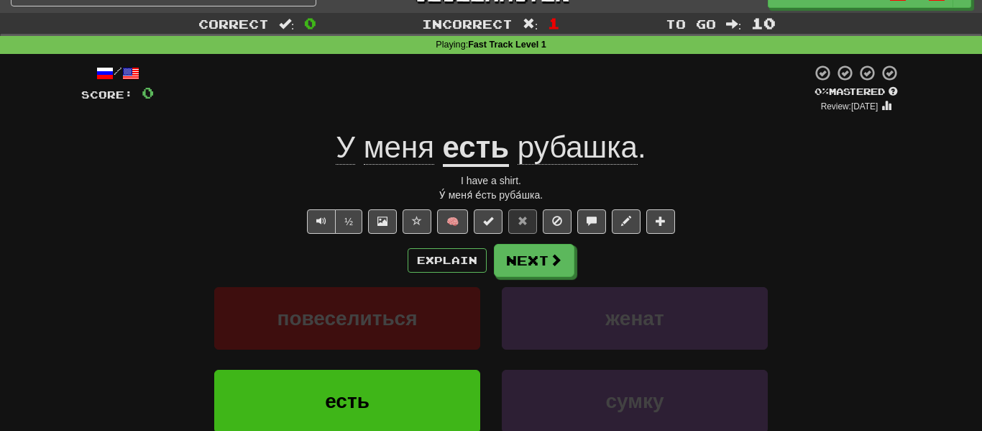
click at [495, 144] on u "есть" at bounding box center [476, 148] width 67 height 37
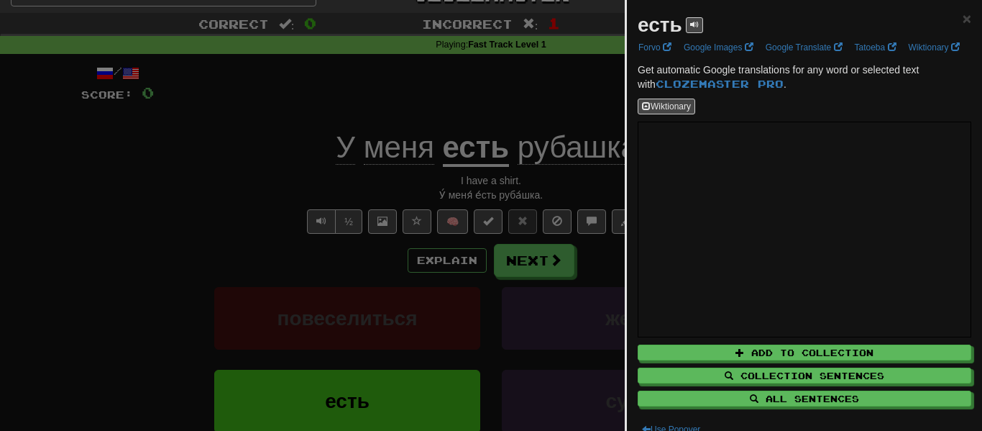
click at [538, 163] on div at bounding box center [491, 215] width 982 height 431
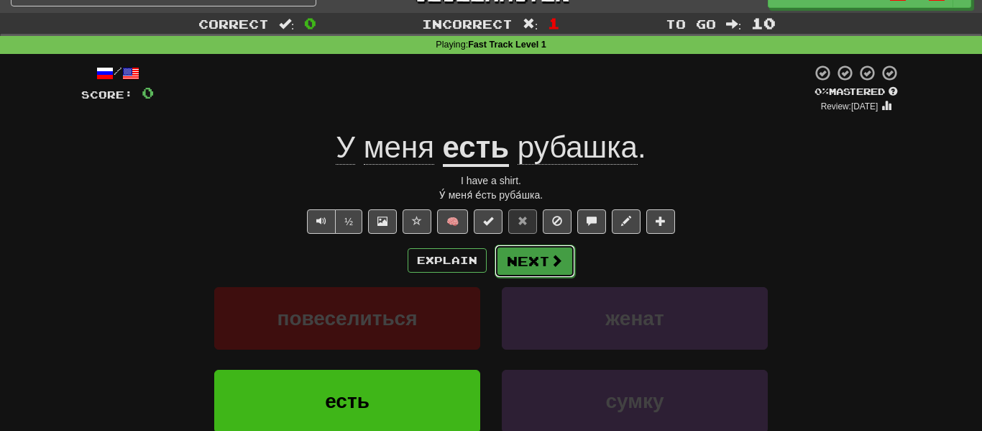
click at [543, 266] on button "Next" at bounding box center [535, 260] width 81 height 33
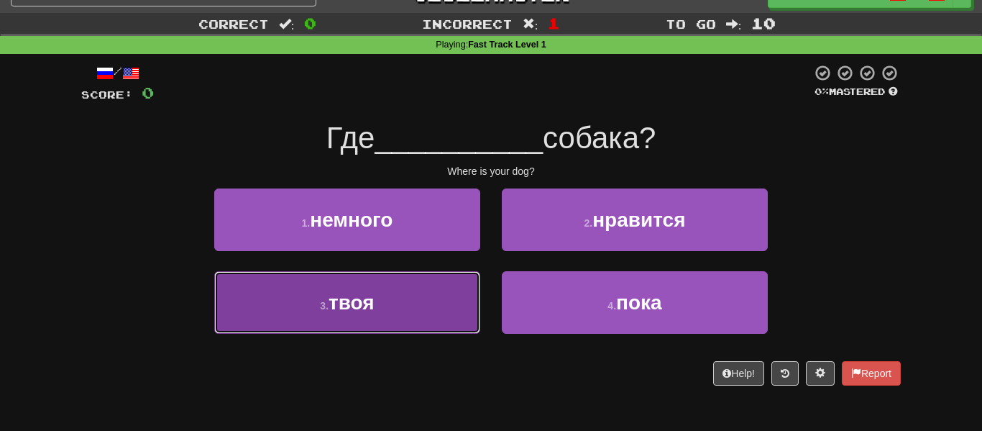
click at [446, 290] on button "3 . твоя" at bounding box center [347, 302] width 266 height 63
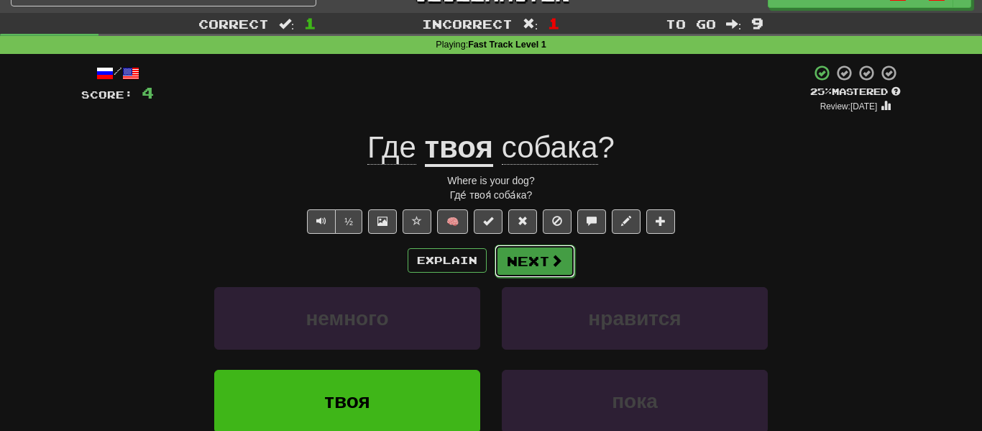
click at [542, 276] on button "Next" at bounding box center [535, 260] width 81 height 33
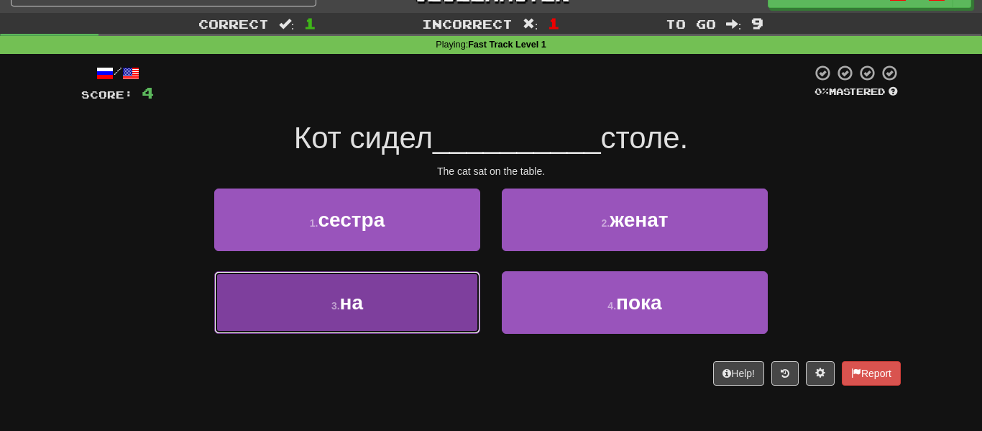
click at [449, 321] on button "3 . на" at bounding box center [347, 302] width 266 height 63
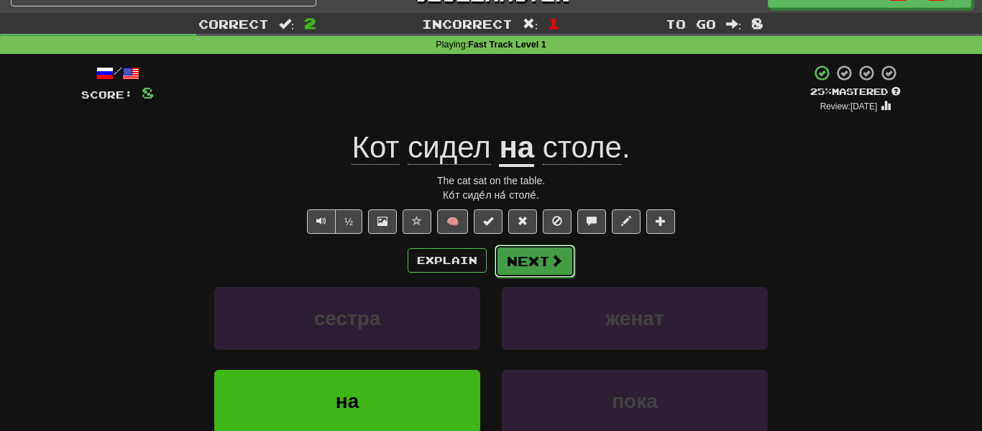
click at [554, 251] on button "Next" at bounding box center [535, 260] width 81 height 33
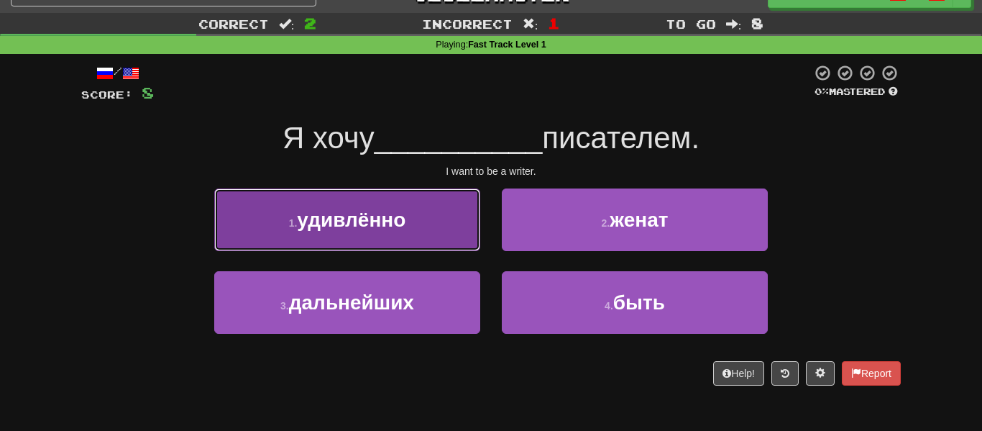
click at [454, 219] on button "1 . удивлённо" at bounding box center [347, 219] width 266 height 63
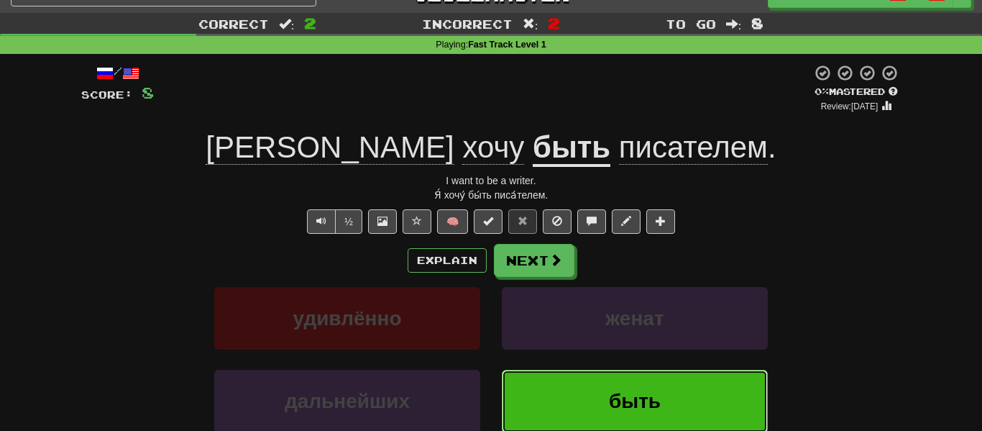
click at [572, 403] on button "быть" at bounding box center [635, 400] width 266 height 63
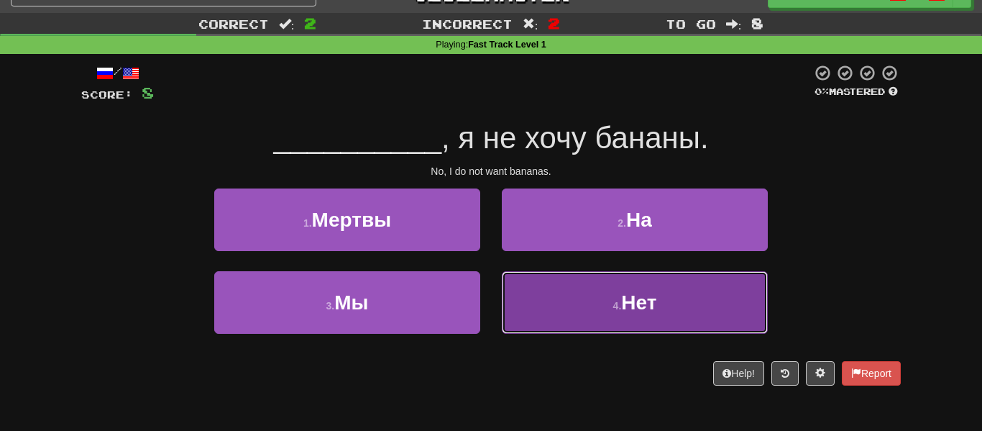
click at [565, 290] on button "4 . Нет" at bounding box center [635, 302] width 266 height 63
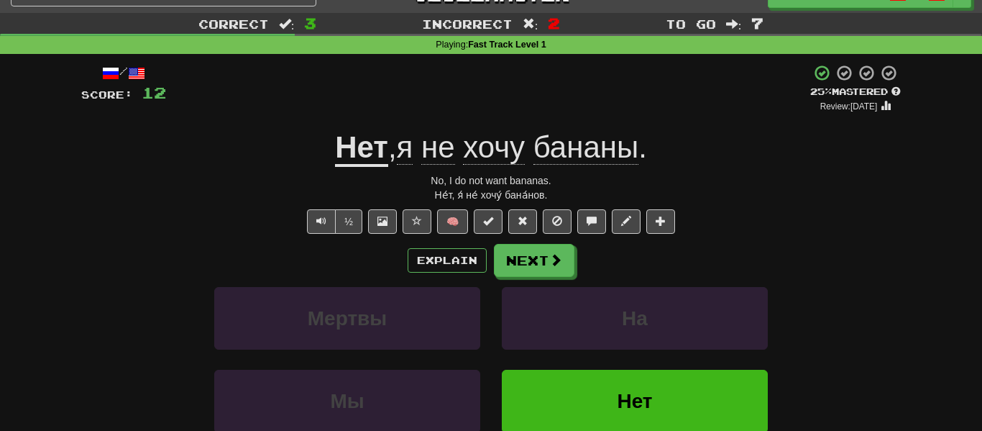
click at [515, 160] on span "хочу" at bounding box center [494, 147] width 62 height 35
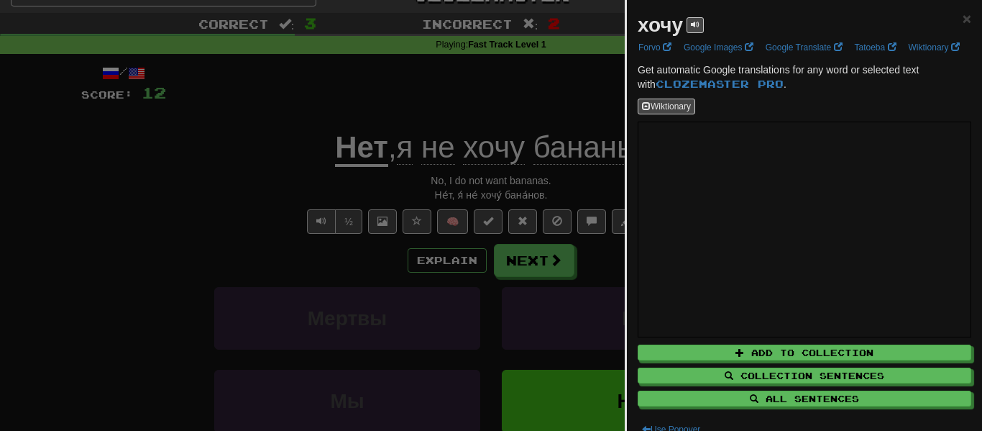
click at [557, 232] on div at bounding box center [491, 215] width 982 height 431
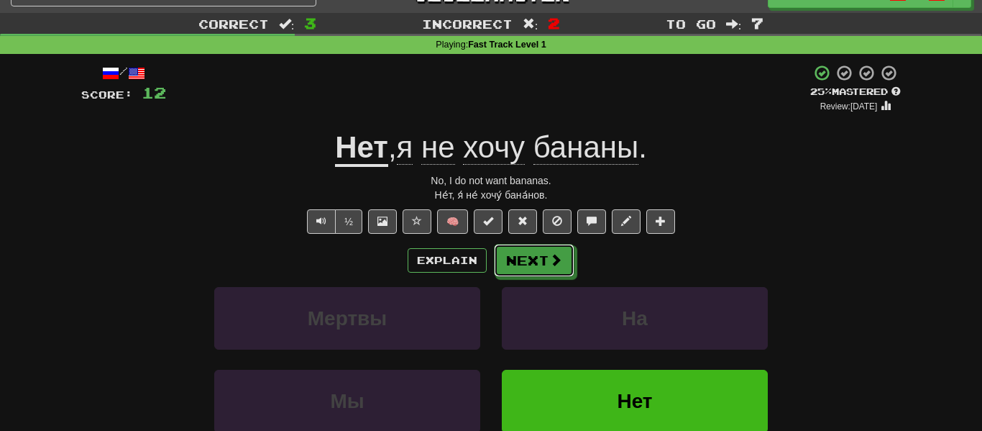
click at [560, 261] on span at bounding box center [555, 259] width 13 height 13
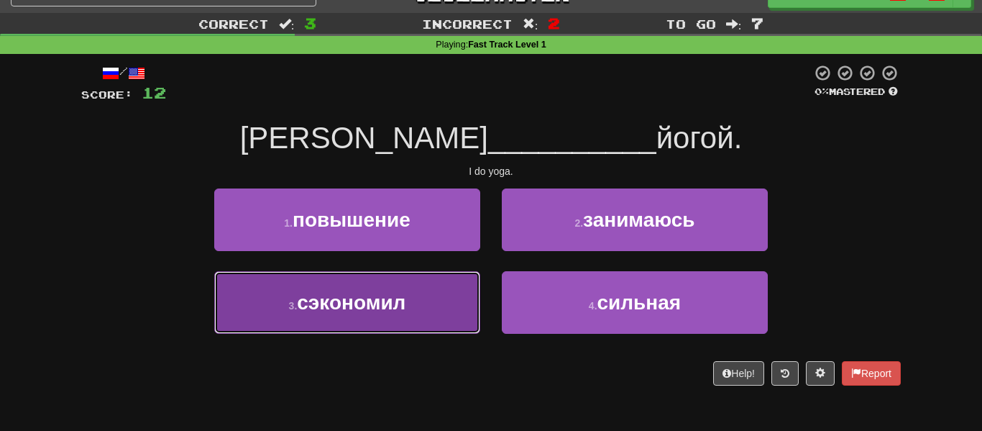
click at [479, 295] on button "3 . сэкономил" at bounding box center [347, 302] width 266 height 63
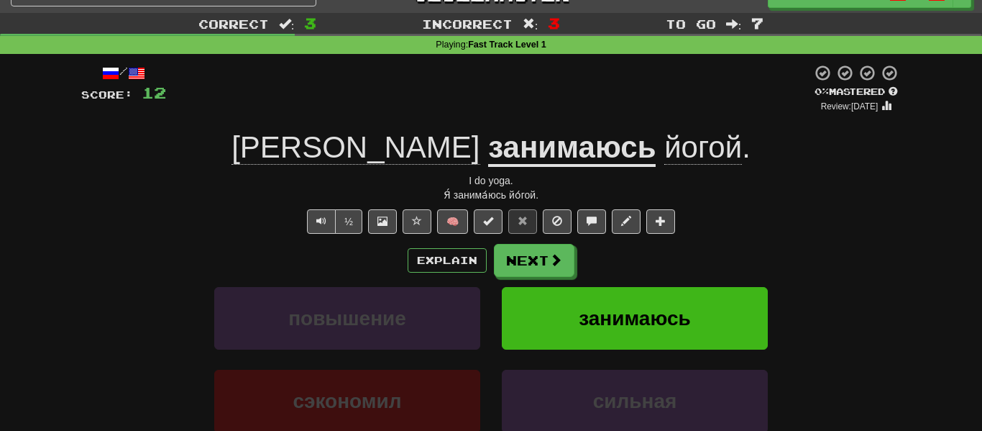
click at [497, 157] on u "занимаюсь" at bounding box center [571, 148] width 167 height 37
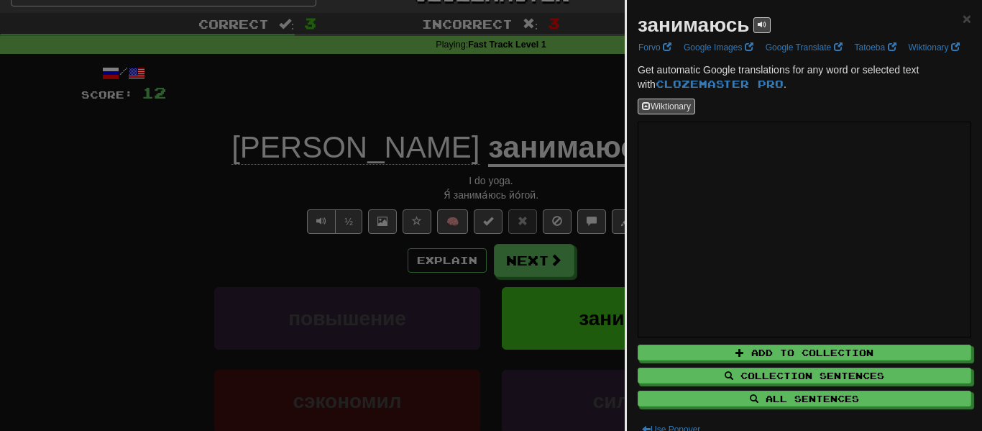
click at [541, 321] on div at bounding box center [491, 215] width 982 height 431
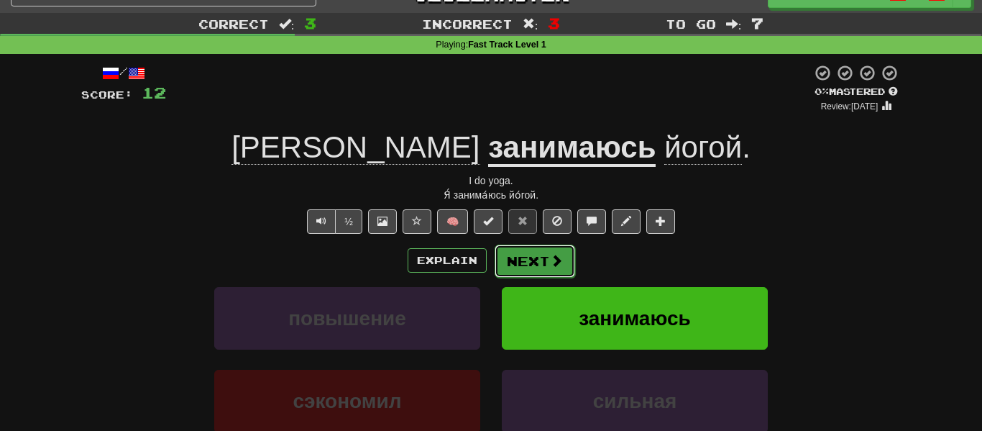
click at [564, 270] on button "Next" at bounding box center [535, 260] width 81 height 33
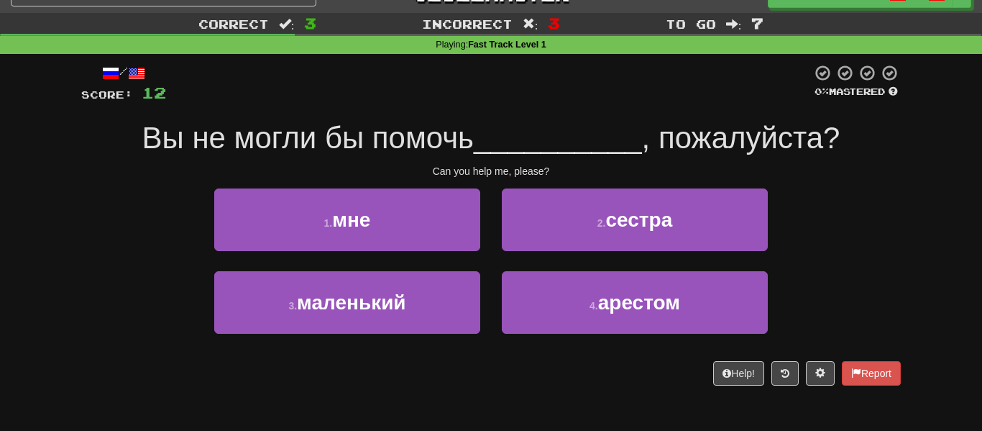
click at [170, 124] on span "Вы не могли бы помочь" at bounding box center [307, 138] width 331 height 34
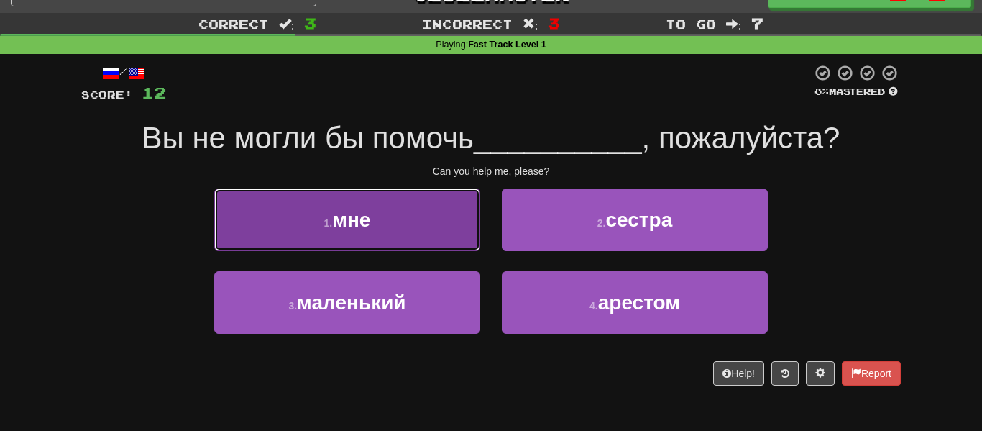
click at [468, 204] on button "1 . мне" at bounding box center [347, 219] width 266 height 63
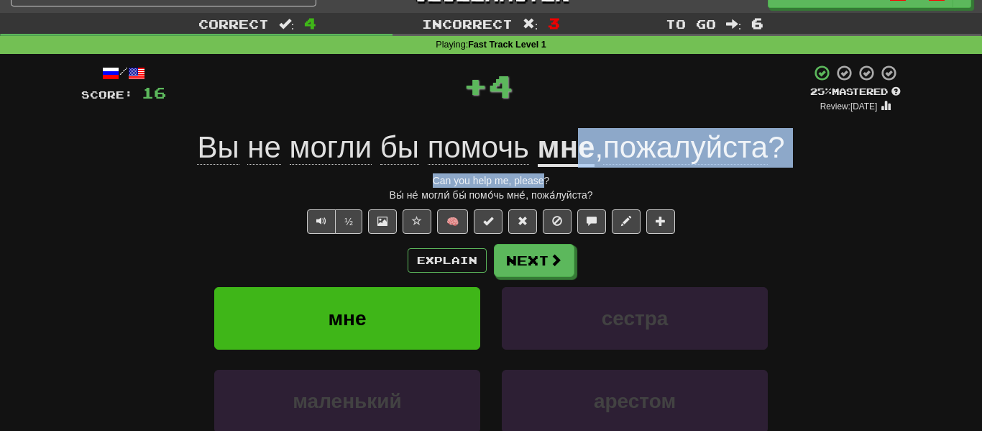
drag, startPoint x: 547, startPoint y: 183, endPoint x: 576, endPoint y: 155, distance: 40.7
click at [576, 155] on div "/ Score: 16 + 4 25 % Mastered Review: [DATE] Вы не могли бы помочь мне , пожалу…" at bounding box center [490, 284] width 819 height 441
click at [576, 155] on u "мне" at bounding box center [567, 148] width 58 height 37
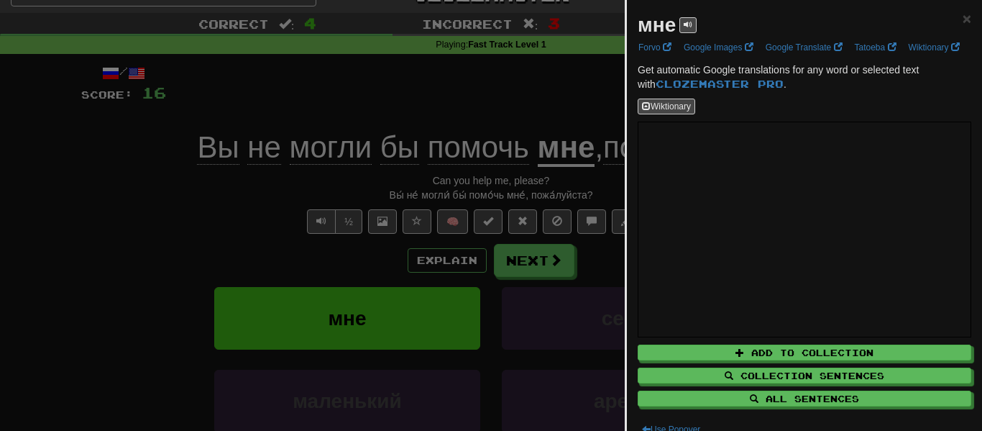
click at [627, 242] on div "мне × Forvo Google Images Google Translate Tatoeba Wiktionary Get automatic Goo…" at bounding box center [804, 224] width 355 height 448
click at [525, 277] on div at bounding box center [491, 215] width 982 height 431
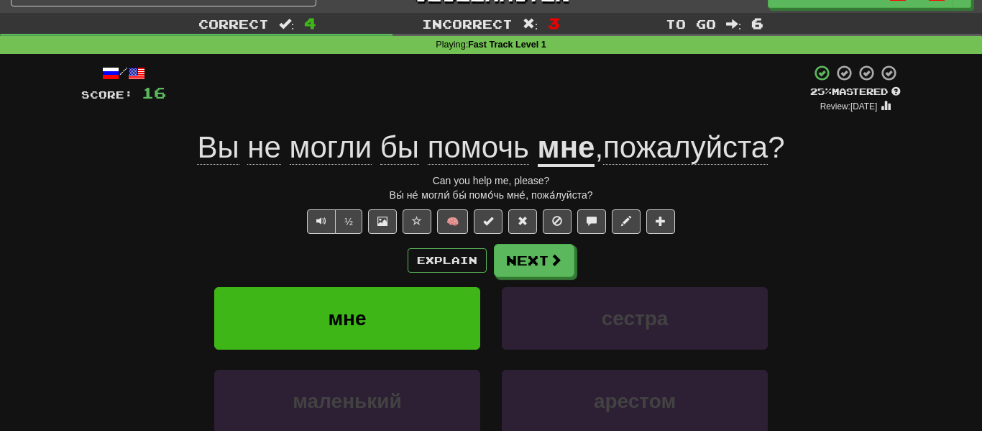
click at [525, 277] on div "Explain Next мне сестра маленький арестом Learn more: мне сестра маленький арес…" at bounding box center [490, 359] width 819 height 231
click at [555, 261] on span at bounding box center [556, 260] width 13 height 13
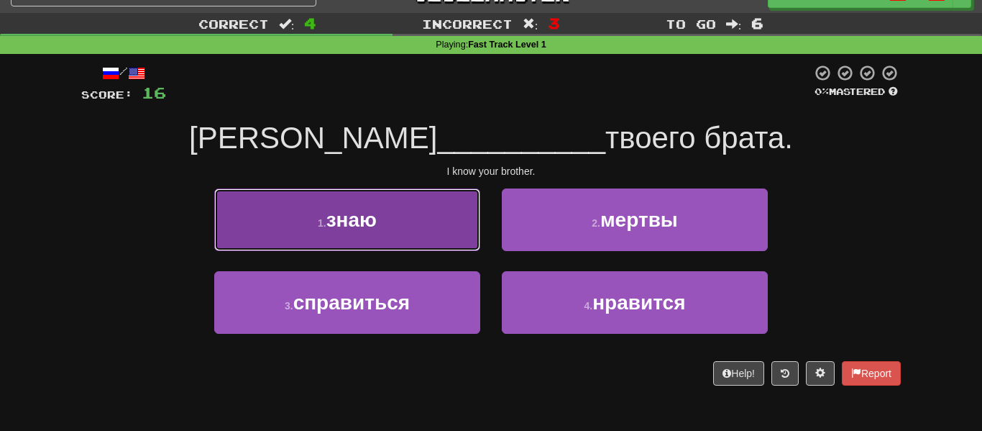
click at [433, 236] on button "1 . знаю" at bounding box center [347, 219] width 266 height 63
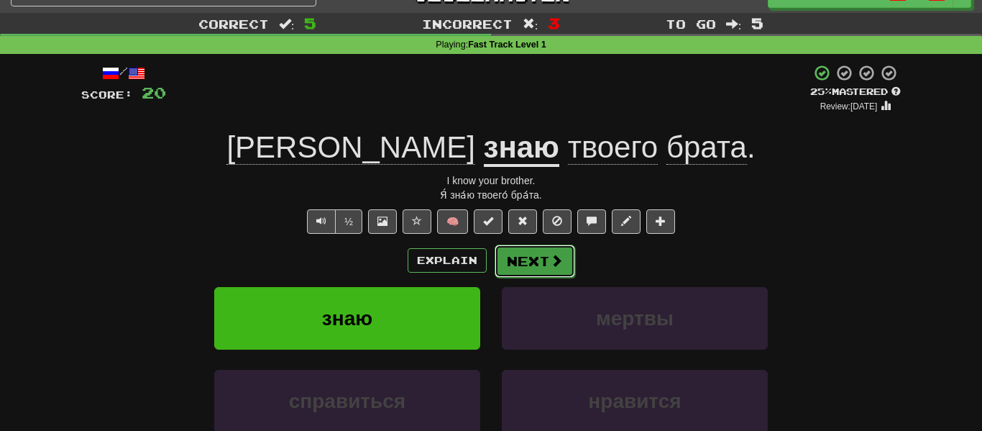
click at [507, 259] on button "Next" at bounding box center [535, 260] width 81 height 33
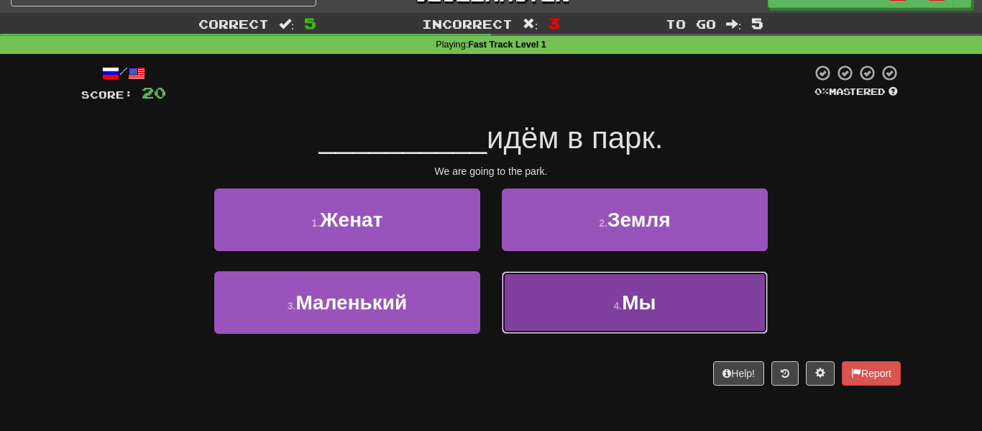
click at [545, 324] on button "4 . Мы" at bounding box center [635, 302] width 266 height 63
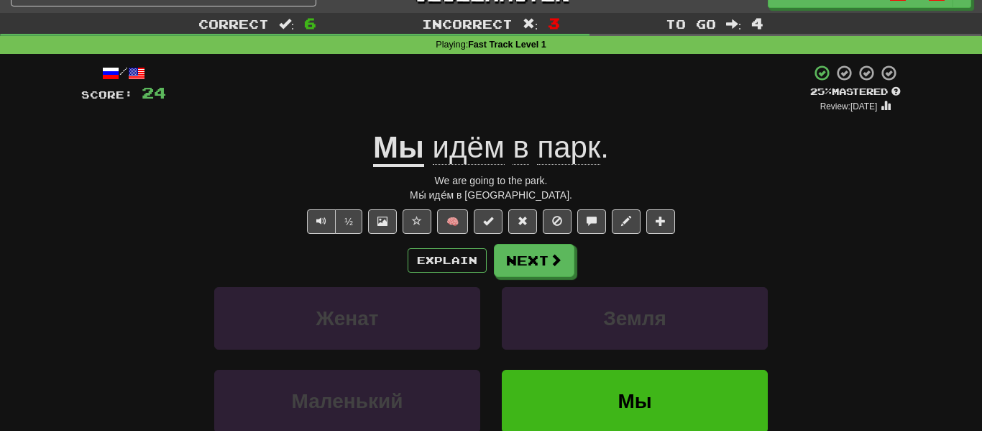
click at [454, 167] on div "/ Score: 24 + 4 25 % Mastered Review: [DATE] Мы идём в парк . We are going to t…" at bounding box center [490, 284] width 819 height 441
click at [460, 162] on span "идём" at bounding box center [469, 147] width 72 height 35
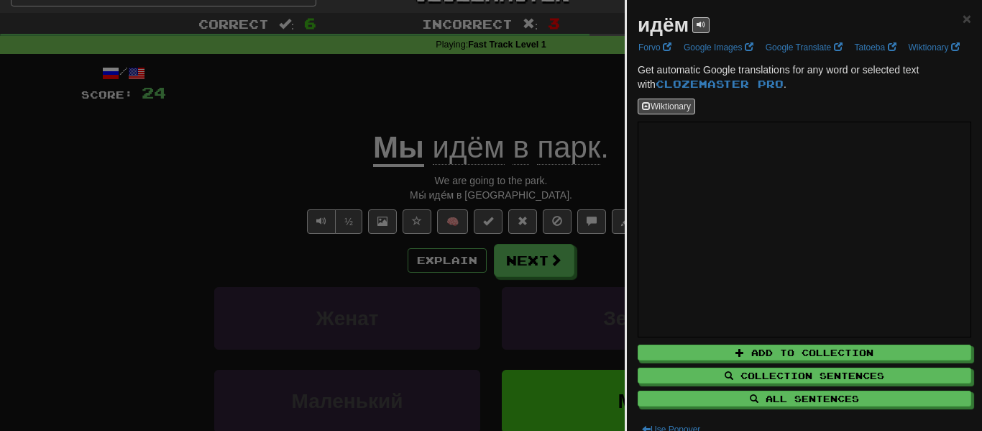
click at [525, 156] on div at bounding box center [491, 215] width 982 height 431
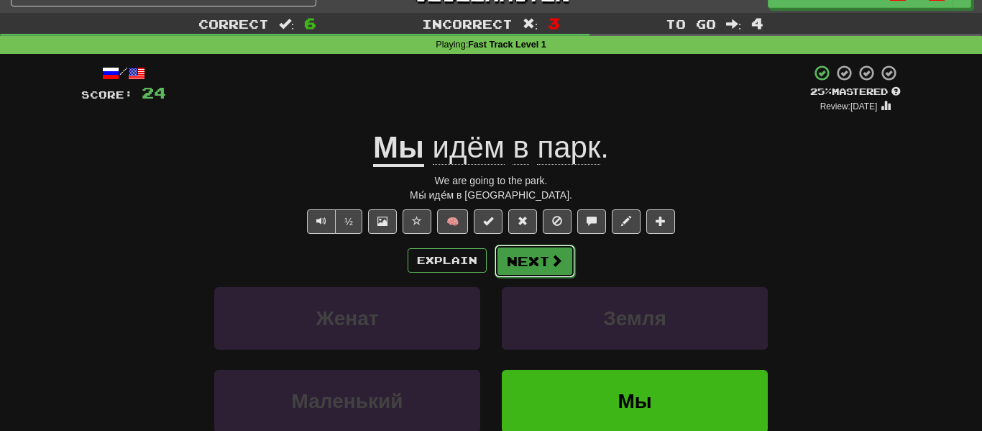
click at [555, 270] on button "Next" at bounding box center [535, 260] width 81 height 33
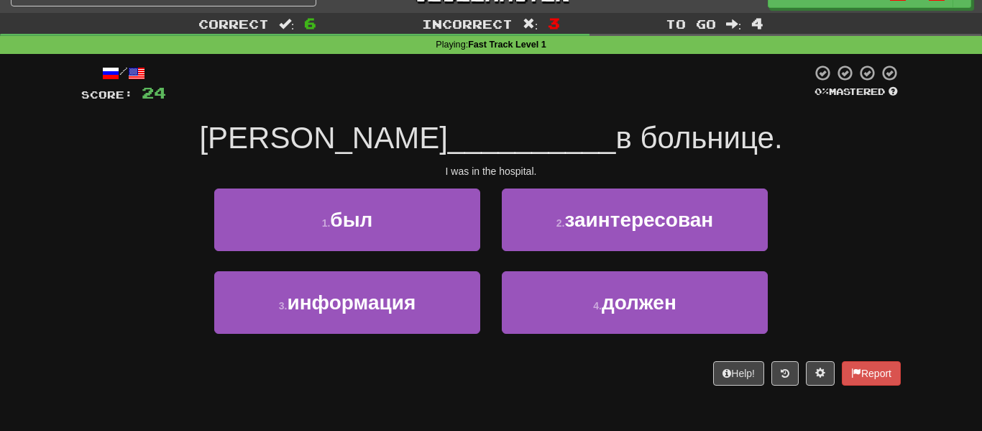
drag, startPoint x: 515, startPoint y: 139, endPoint x: 716, endPoint y: 133, distance: 201.4
click at [716, 133] on div "Я __________ в больнице." at bounding box center [490, 139] width 819 height 40
drag, startPoint x: 525, startPoint y: 133, endPoint x: 725, endPoint y: 150, distance: 199.9
click at [725, 150] on div "Я __________ в больнице." at bounding box center [490, 139] width 819 height 40
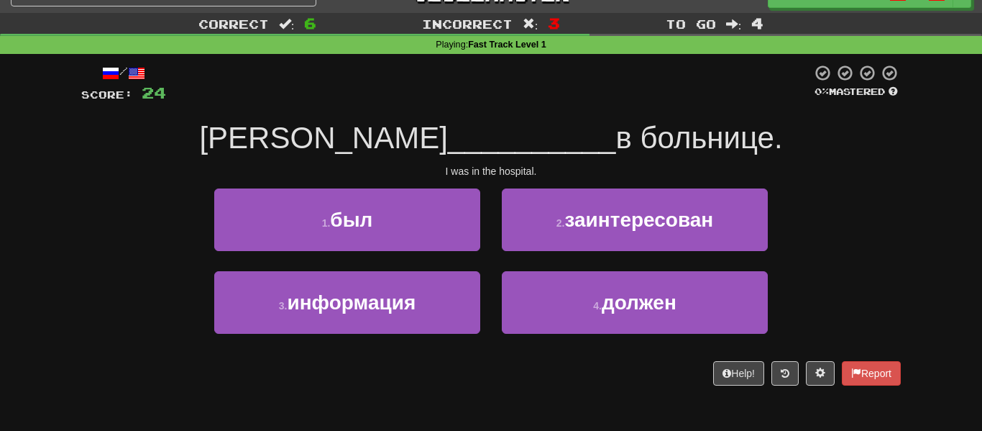
click at [725, 150] on div "Я __________ в больнице." at bounding box center [490, 139] width 819 height 40
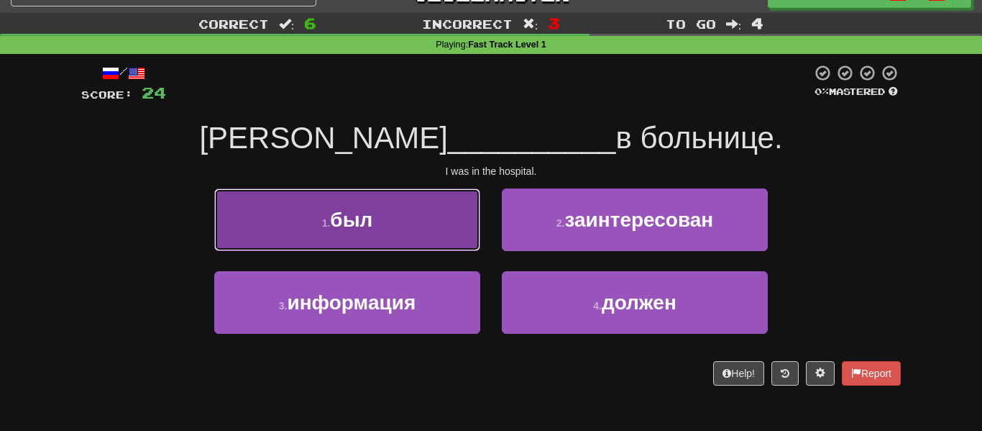
click at [436, 212] on button "1 . был" at bounding box center [347, 219] width 266 height 63
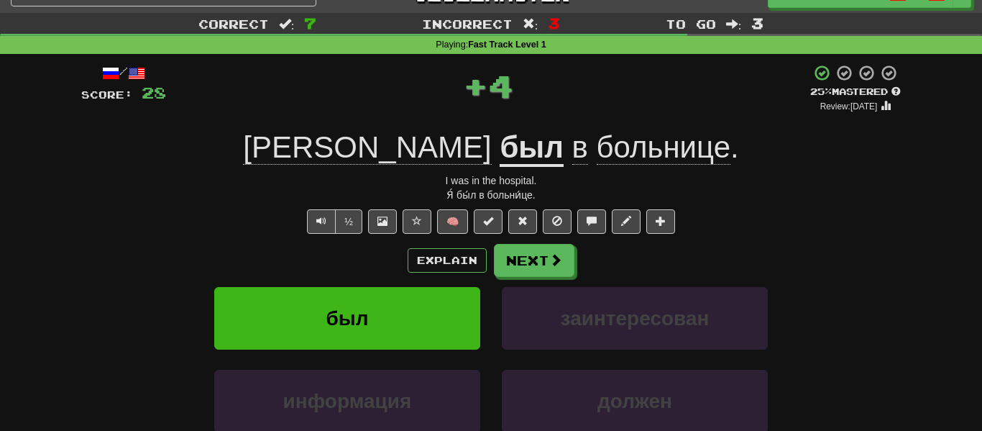
click at [500, 152] on u "был" at bounding box center [532, 148] width 64 height 37
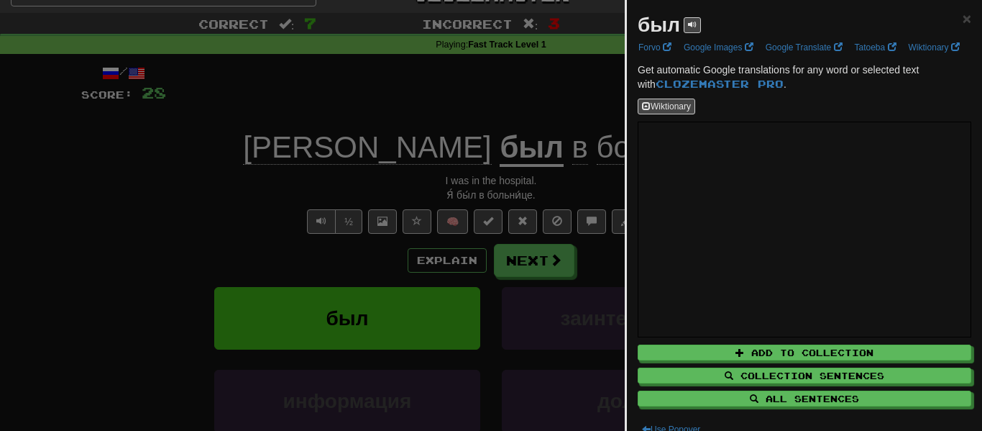
click at [525, 245] on div at bounding box center [491, 215] width 982 height 431
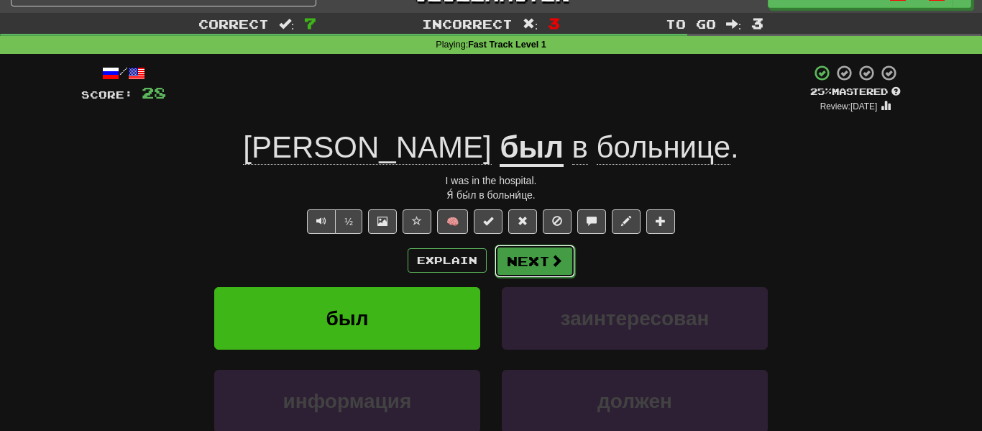
click at [537, 254] on button "Next" at bounding box center [535, 260] width 81 height 33
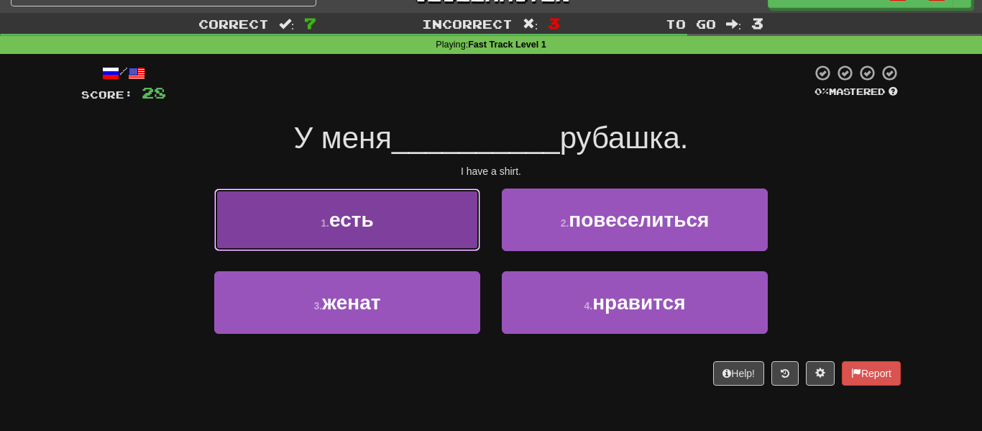
click at [426, 222] on button "1 . есть" at bounding box center [347, 219] width 266 height 63
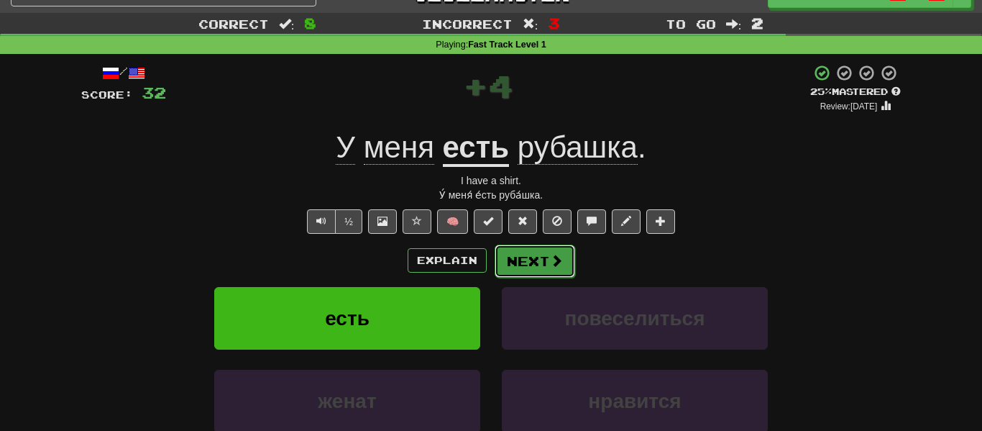
click at [559, 268] on button "Next" at bounding box center [535, 260] width 81 height 33
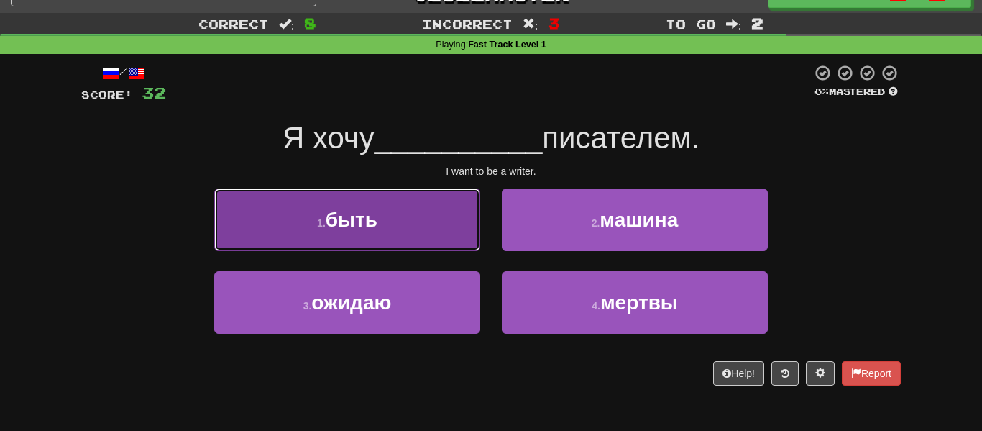
click at [456, 231] on button "1 . быть" at bounding box center [347, 219] width 266 height 63
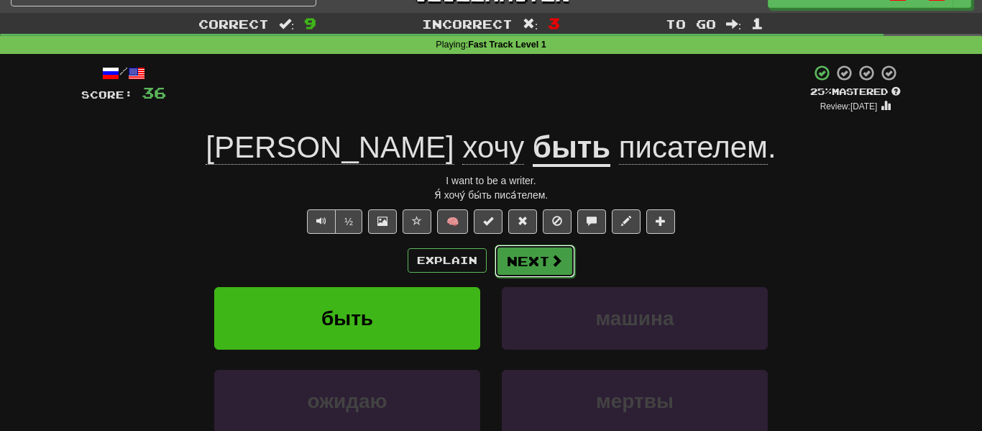
click at [546, 267] on button "Next" at bounding box center [535, 260] width 81 height 33
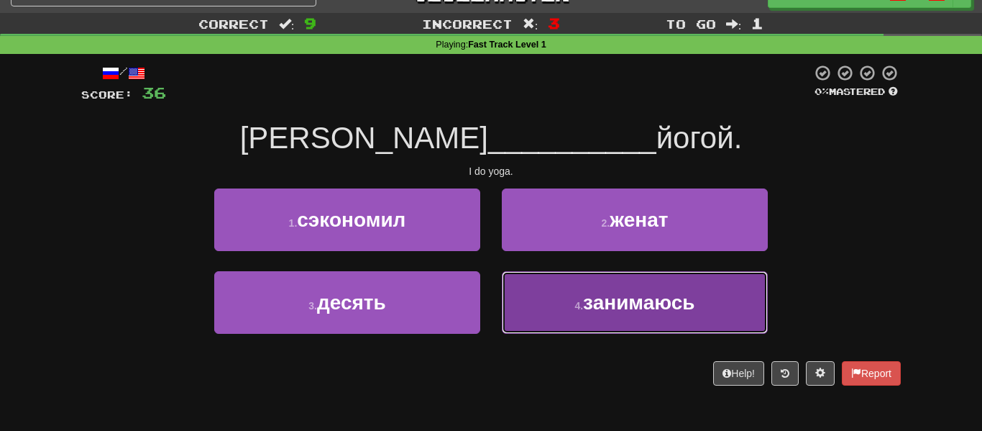
click at [564, 311] on button "4 . занимаюсь" at bounding box center [635, 302] width 266 height 63
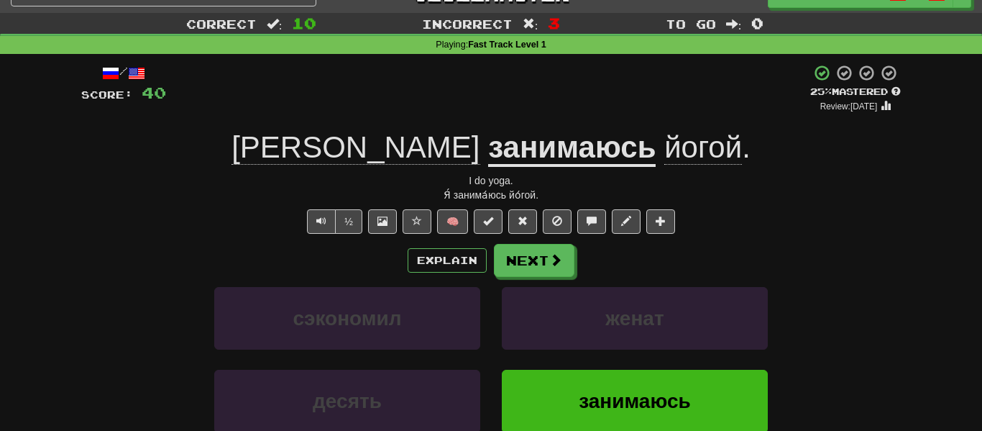
click at [488, 163] on u "занимаюсь" at bounding box center [571, 148] width 167 height 37
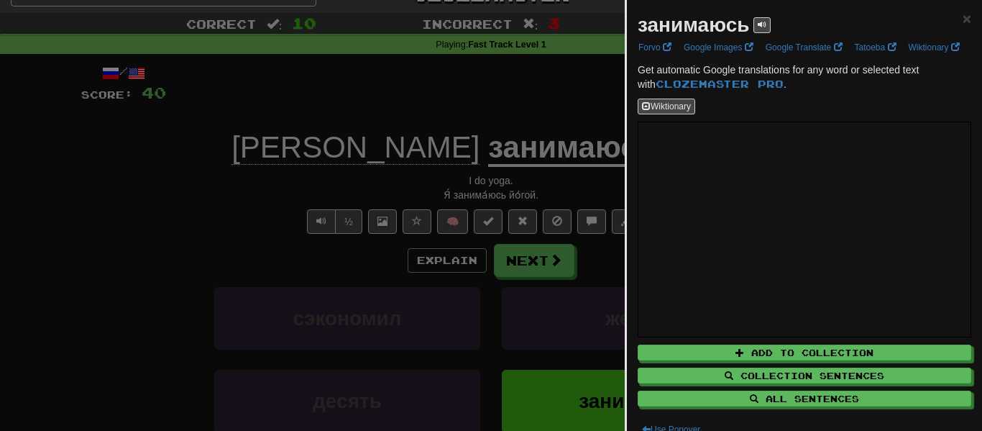
click at [520, 296] on div at bounding box center [491, 215] width 982 height 431
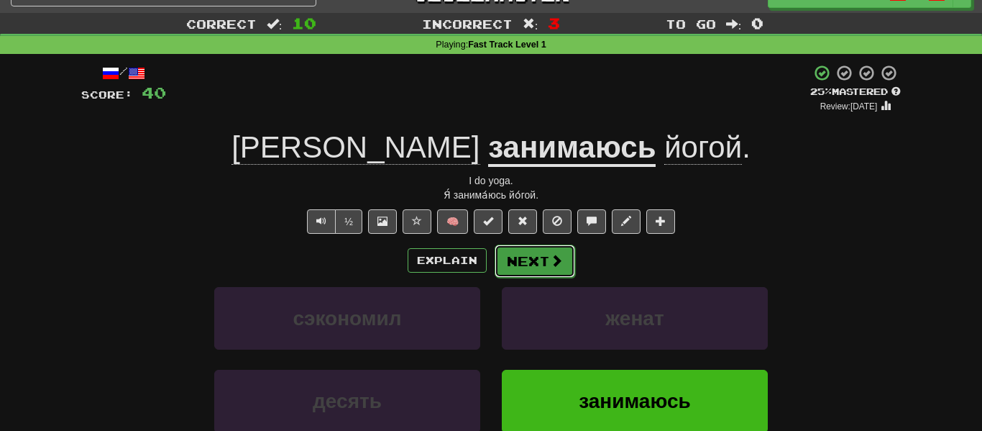
click at [557, 270] on button "Next" at bounding box center [535, 260] width 81 height 33
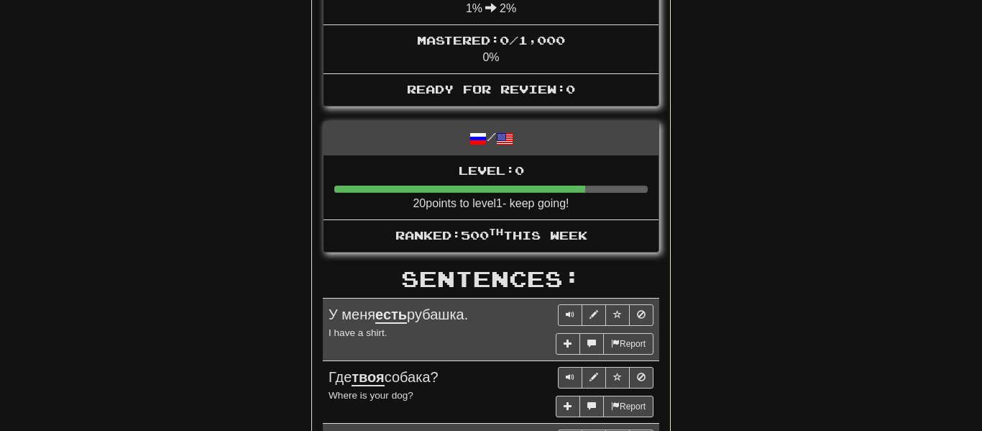
scroll to position [0, 0]
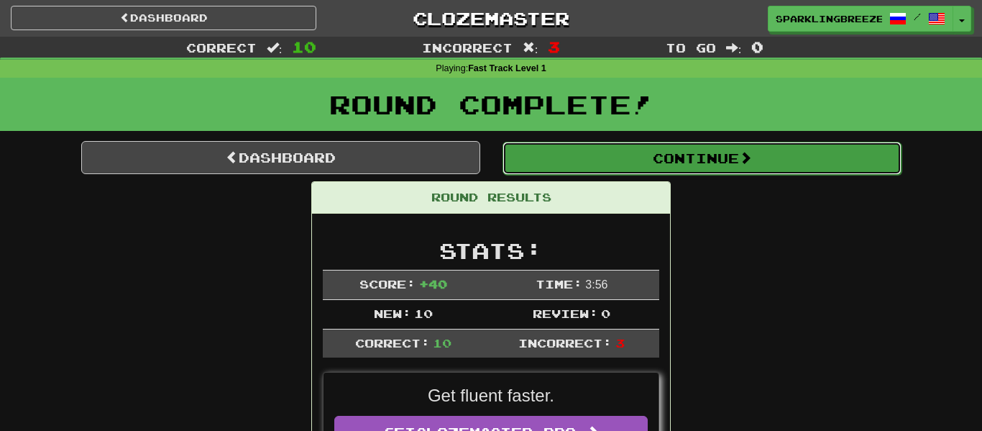
click at [605, 159] on button "Continue" at bounding box center [701, 158] width 399 height 33
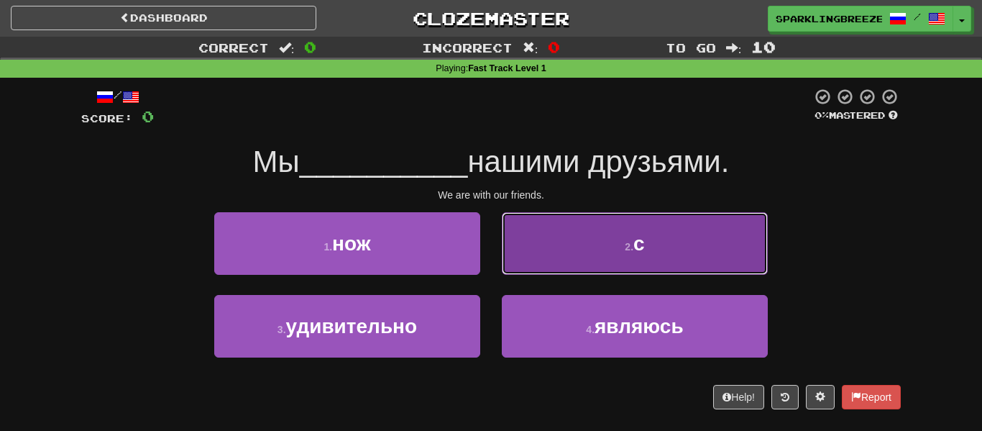
click at [523, 248] on button "2 . с" at bounding box center [635, 243] width 266 height 63
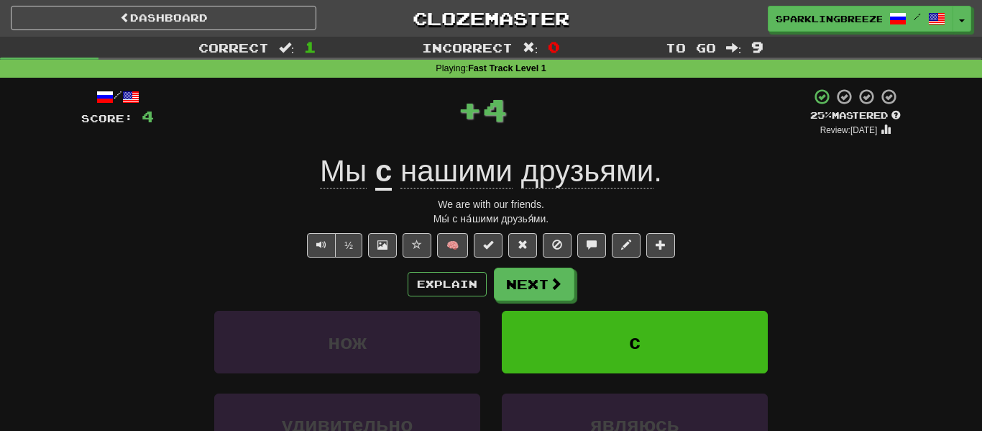
click at [376, 176] on u "с" at bounding box center [383, 172] width 17 height 37
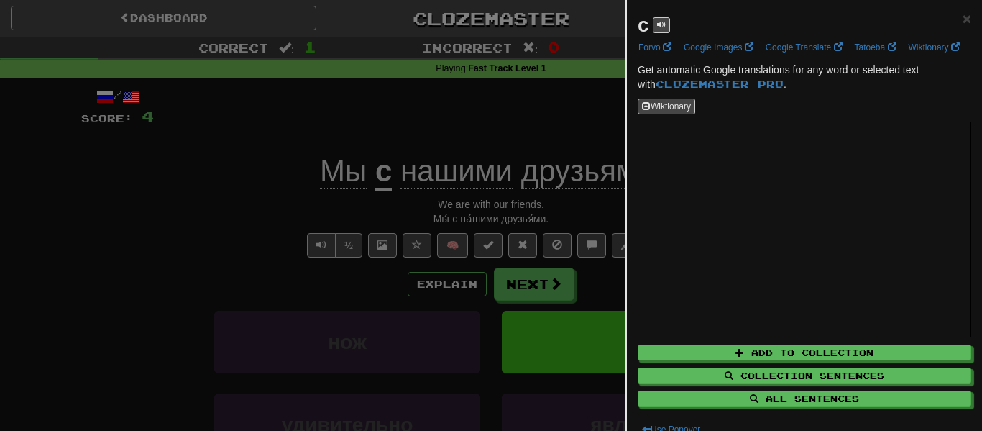
click at [604, 358] on div at bounding box center [491, 215] width 982 height 431
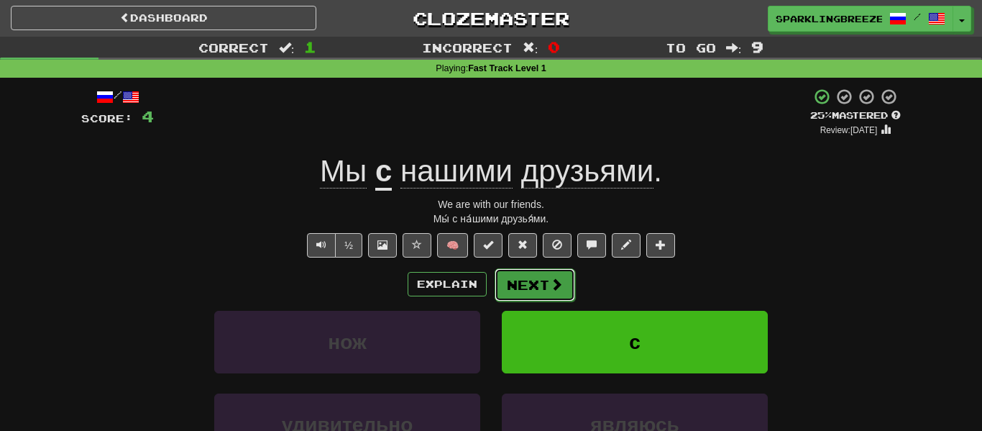
click at [556, 299] on button "Next" at bounding box center [535, 284] width 81 height 33
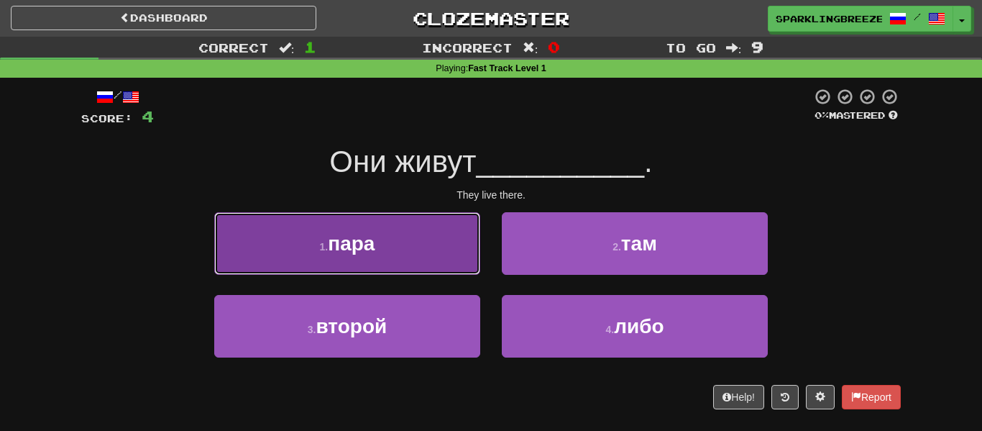
click at [434, 257] on button "1 . пара" at bounding box center [347, 243] width 266 height 63
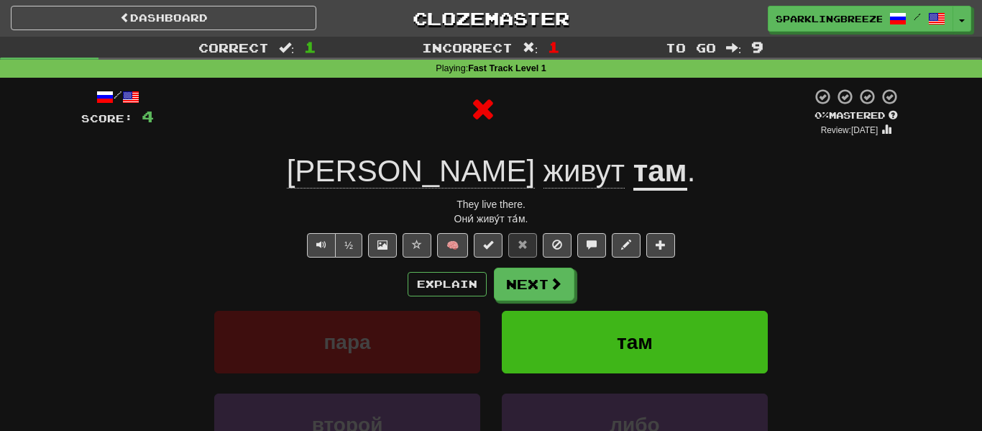
click at [633, 174] on u "там" at bounding box center [660, 172] width 54 height 37
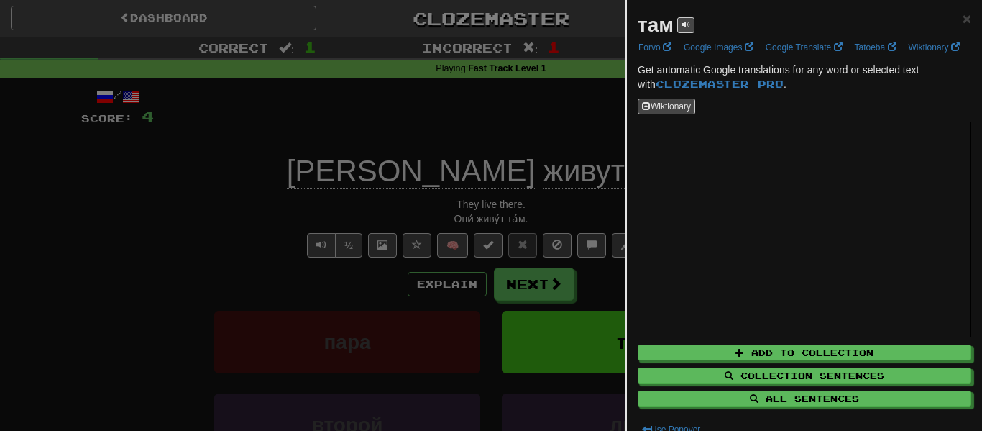
click at [553, 297] on div at bounding box center [491, 215] width 982 height 431
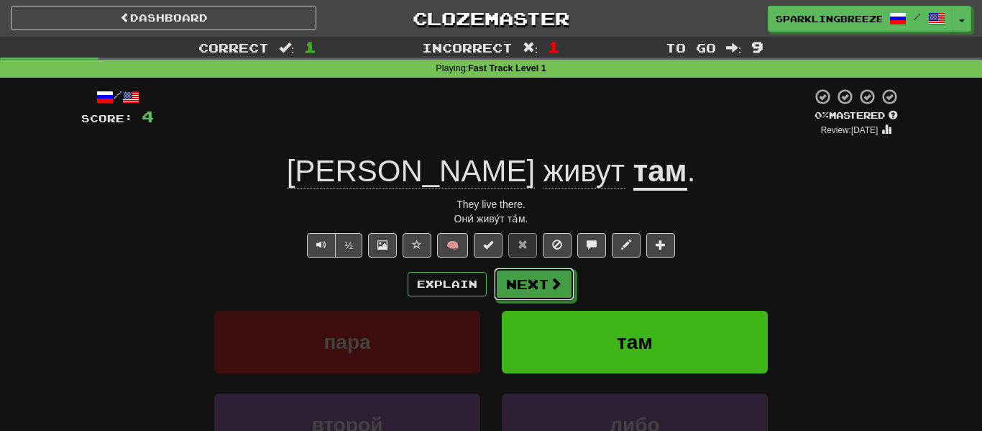
click at [545, 293] on button "Next" at bounding box center [534, 283] width 81 height 33
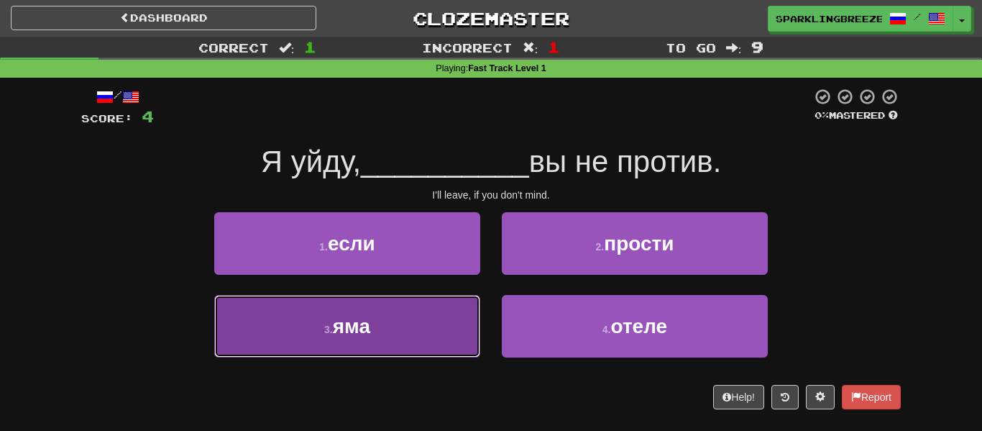
click at [454, 320] on button "3 . яма" at bounding box center [347, 326] width 266 height 63
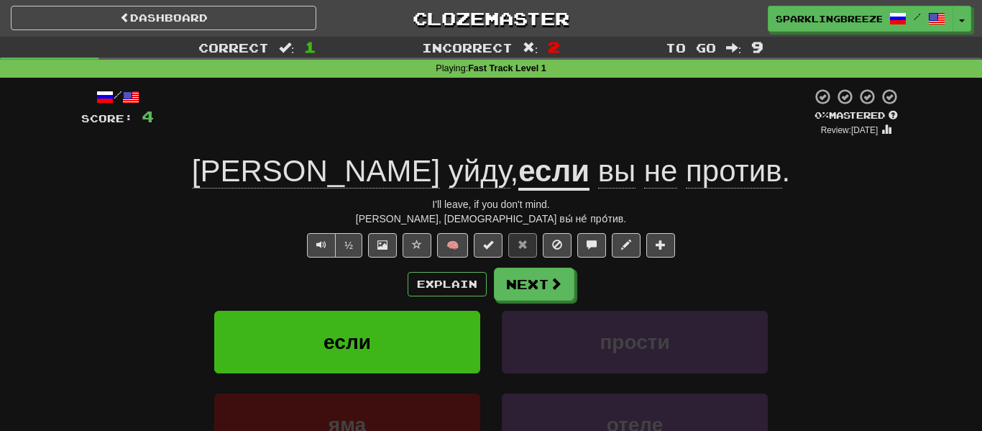
click at [518, 184] on u "если" at bounding box center [553, 172] width 71 height 37
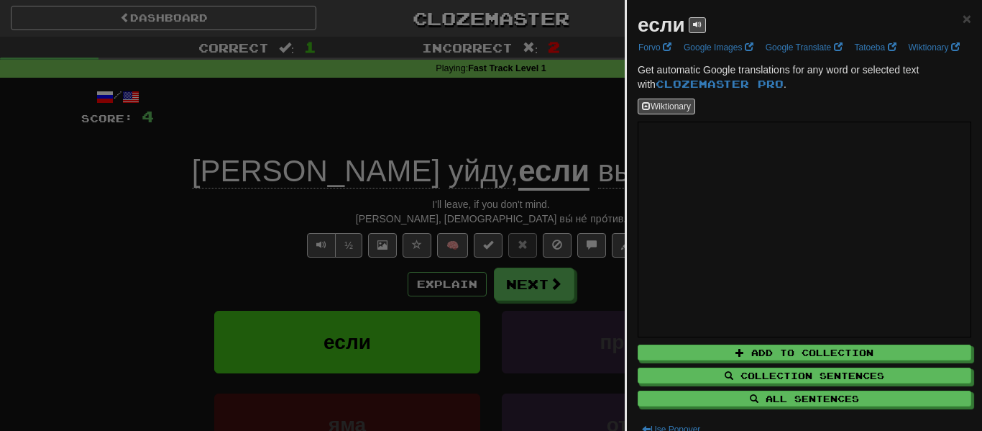
click at [580, 237] on div at bounding box center [491, 215] width 982 height 431
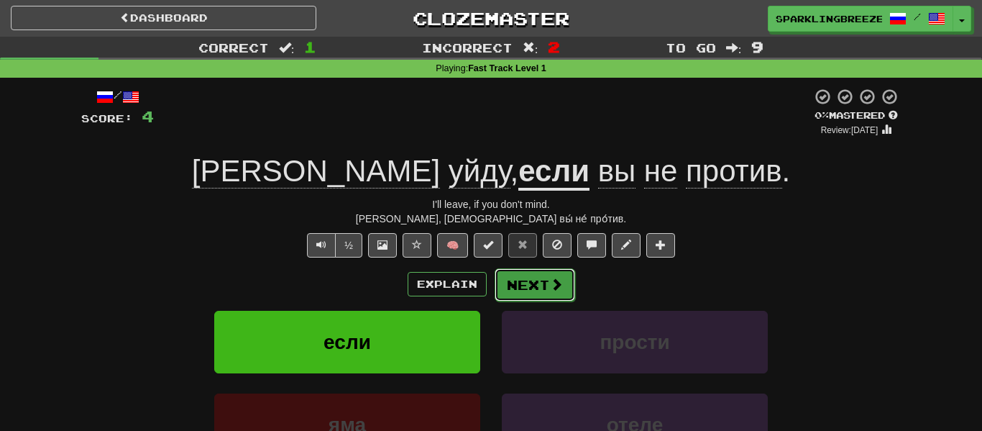
click at [550, 288] on span at bounding box center [556, 283] width 13 height 13
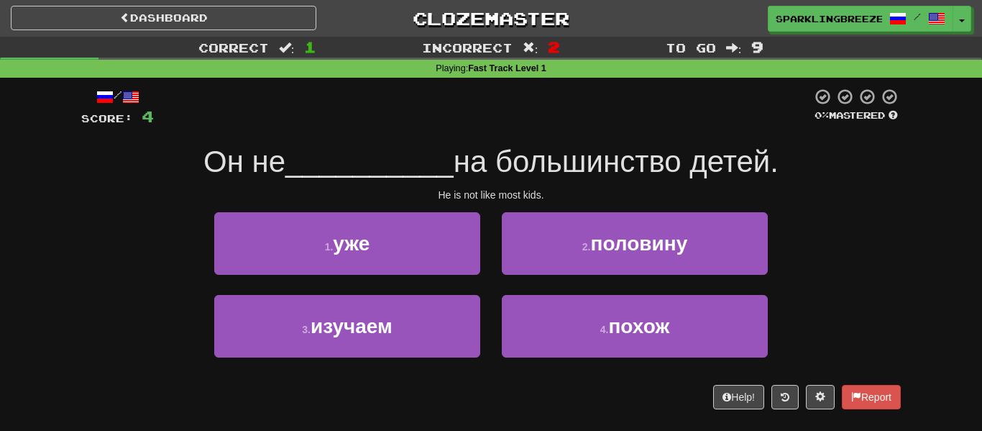
click at [513, 158] on span "на большинство детей." at bounding box center [616, 161] width 325 height 34
click at [685, 164] on span "на большинство детей." at bounding box center [616, 161] width 325 height 34
drag, startPoint x: 467, startPoint y: 162, endPoint x: 501, endPoint y: 165, distance: 34.6
click at [501, 165] on span "на большинство детей." at bounding box center [616, 161] width 325 height 34
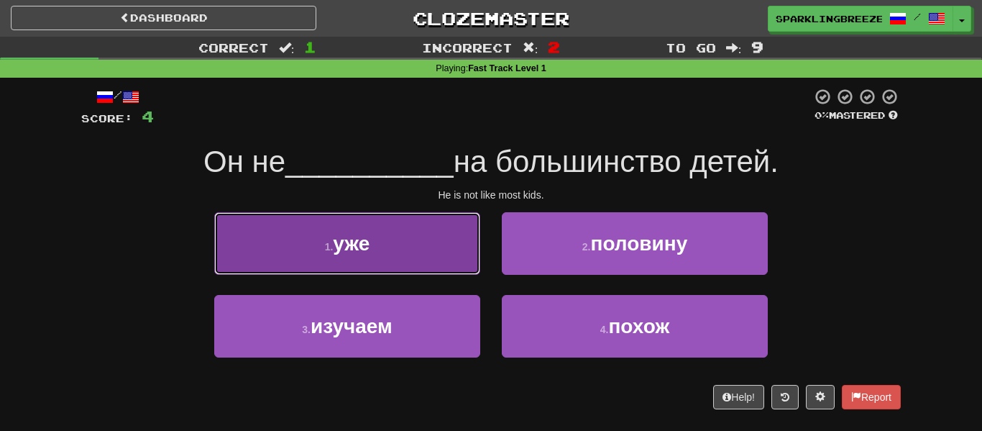
click at [380, 245] on button "1 . уже" at bounding box center [347, 243] width 266 height 63
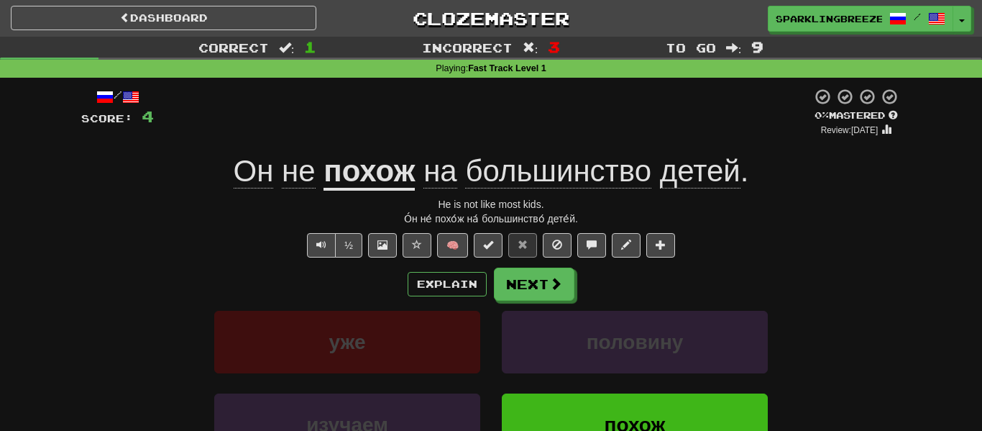
click at [375, 175] on u "похож" at bounding box center [368, 172] width 91 height 37
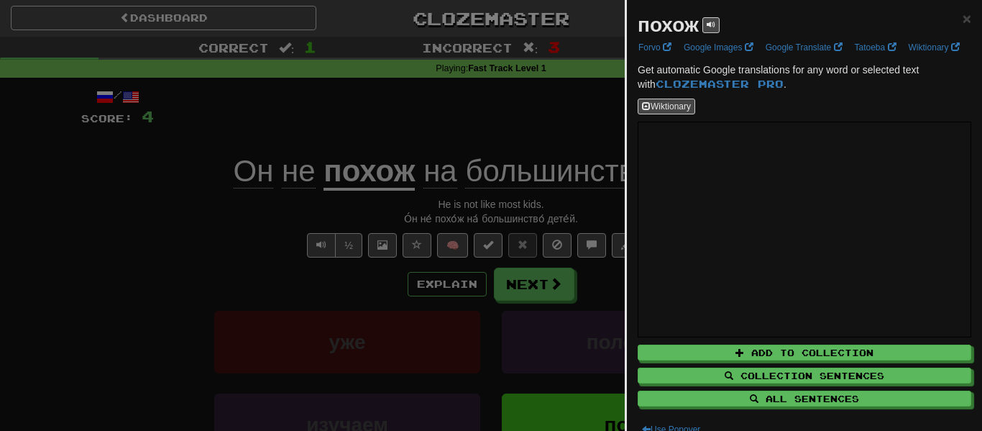
click at [562, 234] on div at bounding box center [491, 215] width 982 height 431
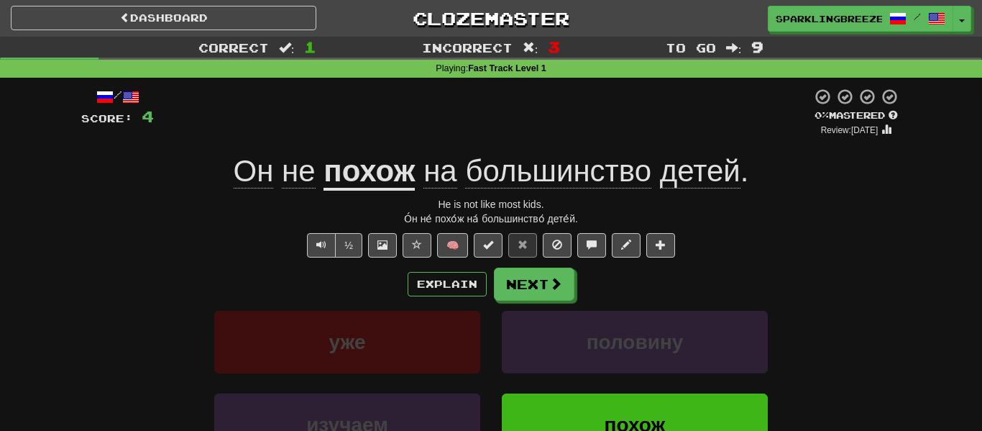
click at [387, 186] on u "похож" at bounding box center [368, 172] width 91 height 37
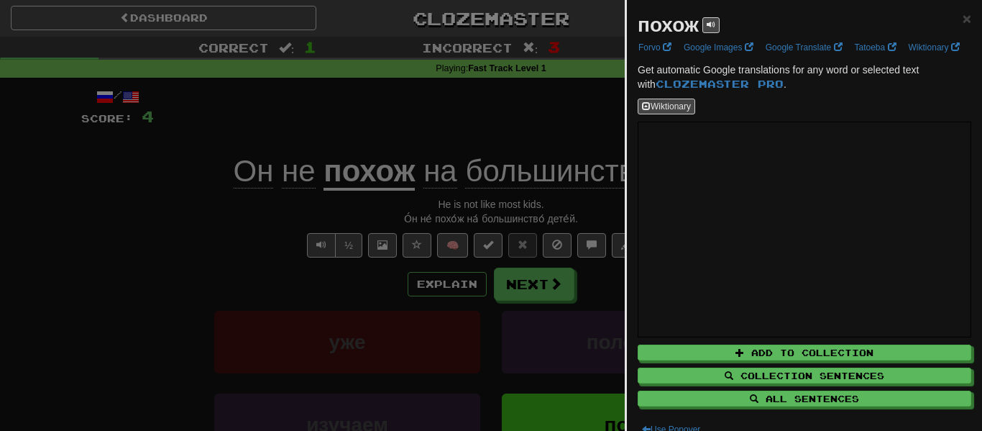
click at [525, 282] on div at bounding box center [491, 215] width 982 height 431
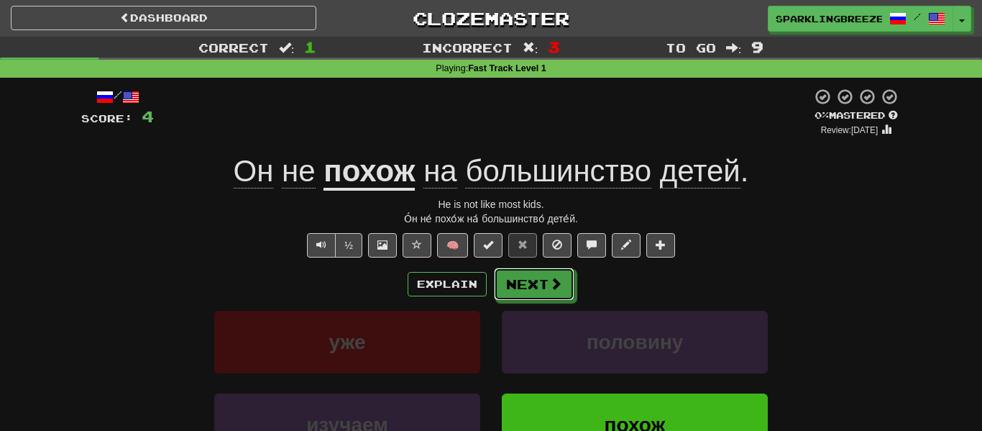
click at [525, 282] on button "Next" at bounding box center [534, 283] width 81 height 33
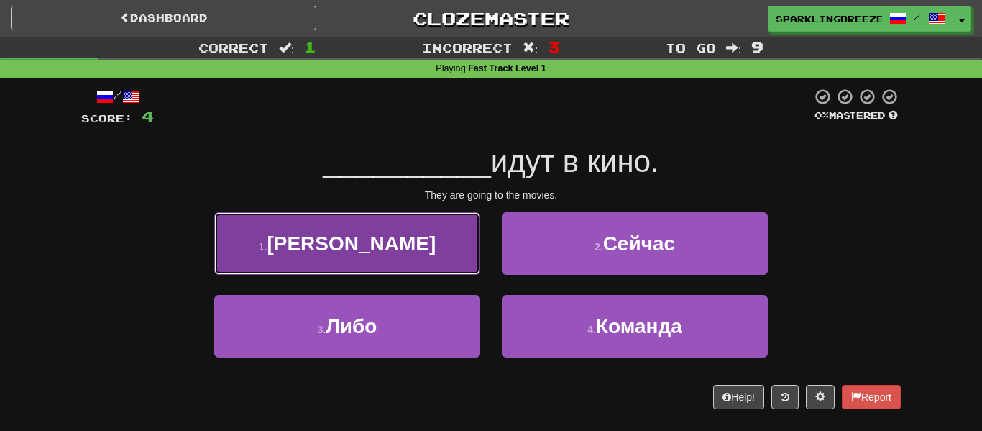
click at [441, 215] on button "1 . Они" at bounding box center [347, 243] width 266 height 63
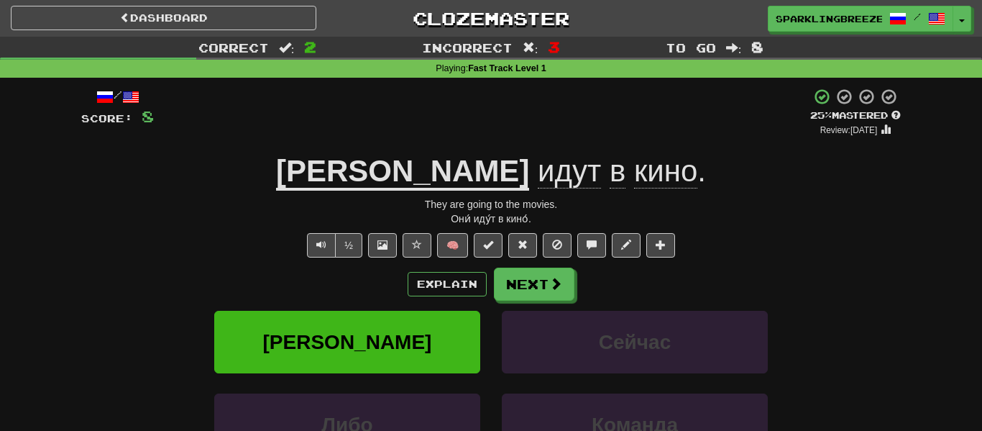
click at [538, 183] on span "идут" at bounding box center [569, 171] width 63 height 35
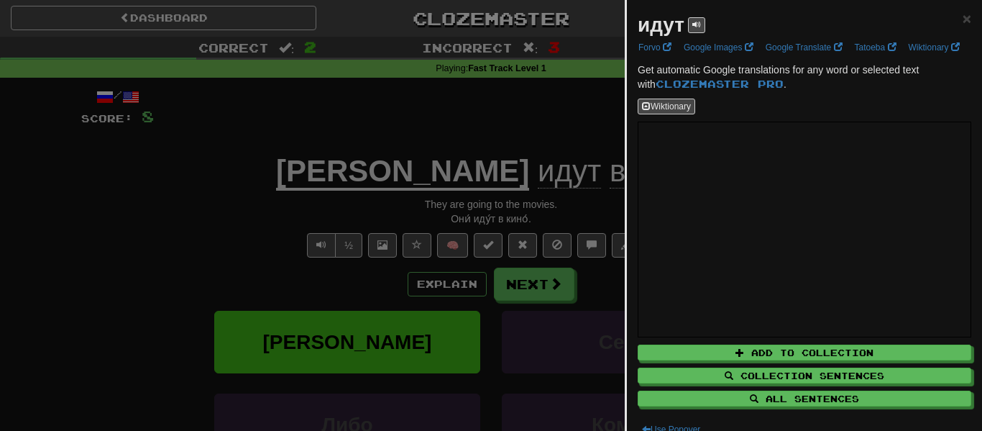
click at [471, 170] on div at bounding box center [491, 215] width 982 height 431
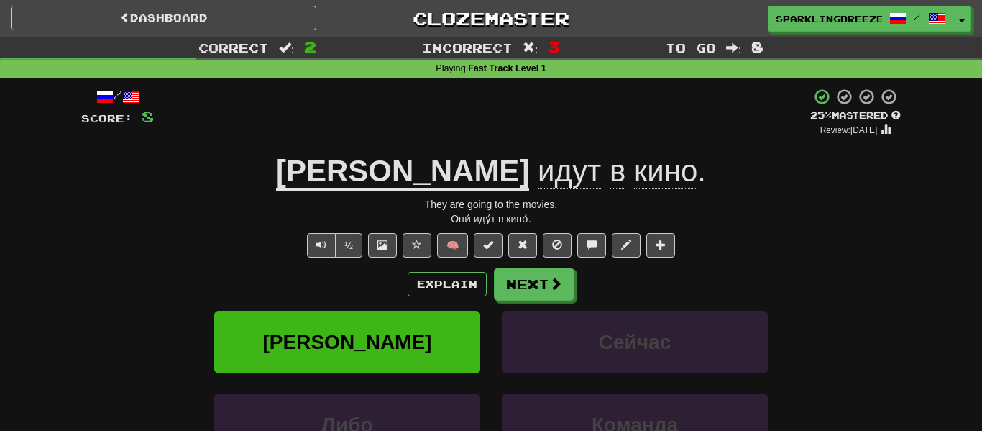
click at [538, 170] on span "идут" at bounding box center [569, 171] width 63 height 35
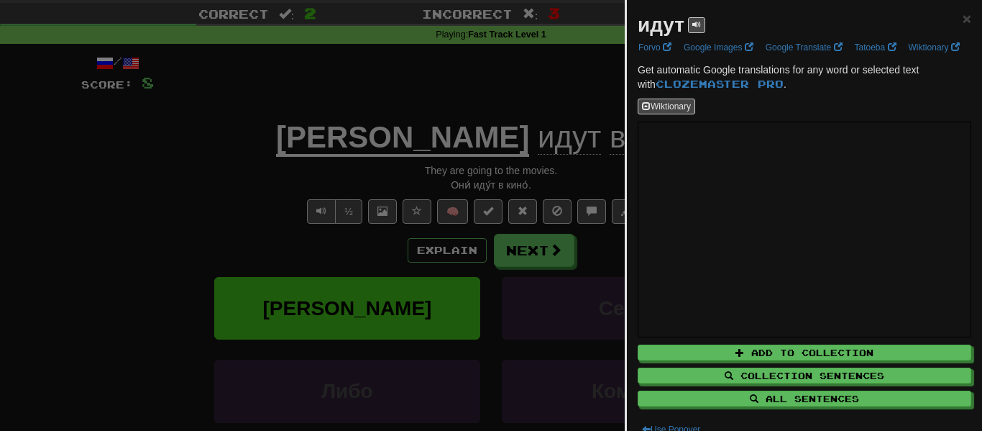
scroll to position [36, 0]
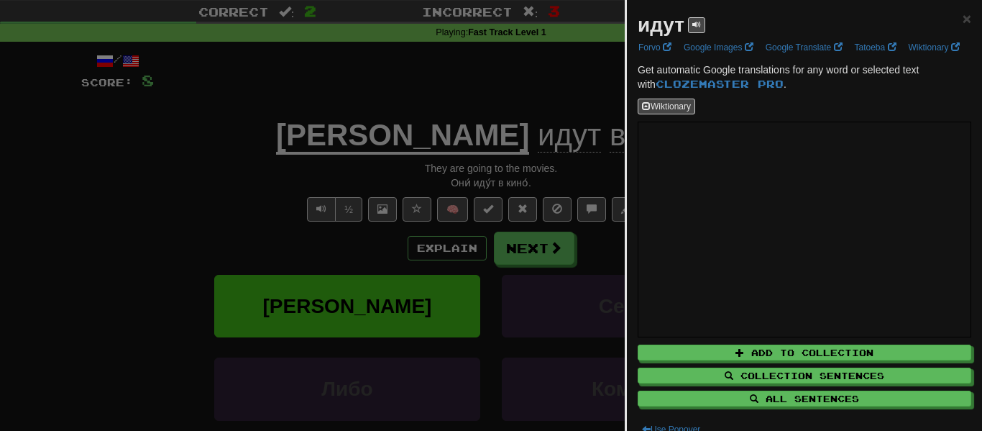
click at [614, 305] on div at bounding box center [491, 215] width 982 height 431
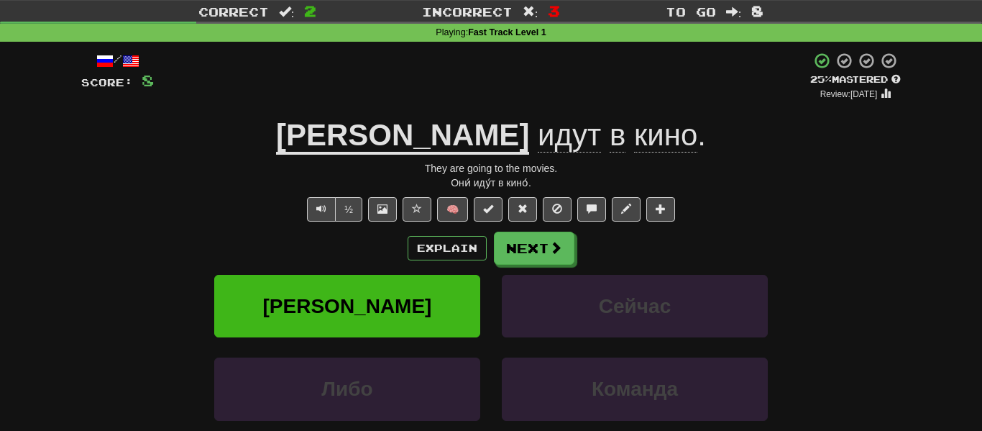
click at [522, 270] on div "Explain Next Они Сейчас Либо Команда Learn more: Они Сейчас Либо Команда" at bounding box center [490, 346] width 819 height 231
click at [549, 256] on button "Next" at bounding box center [535, 248] width 81 height 33
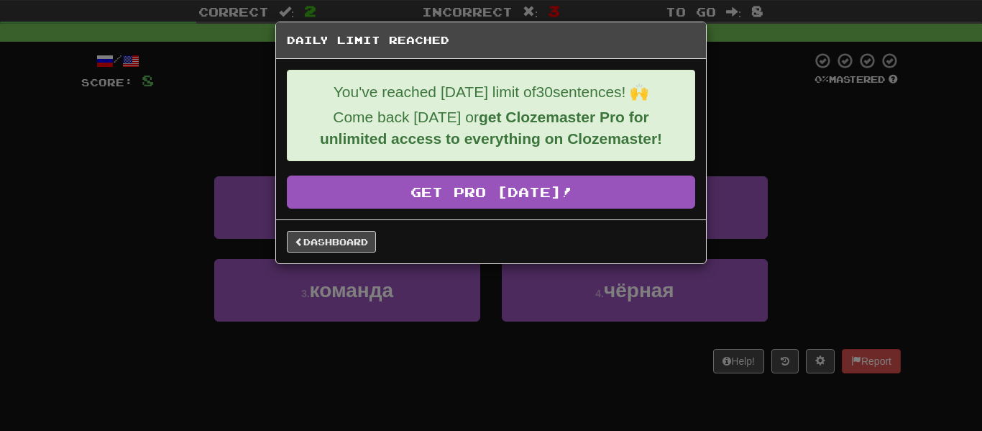
click at [380, 225] on div "Dashboard" at bounding box center [491, 241] width 430 height 44
